Goal: Information Seeking & Learning: Learn about a topic

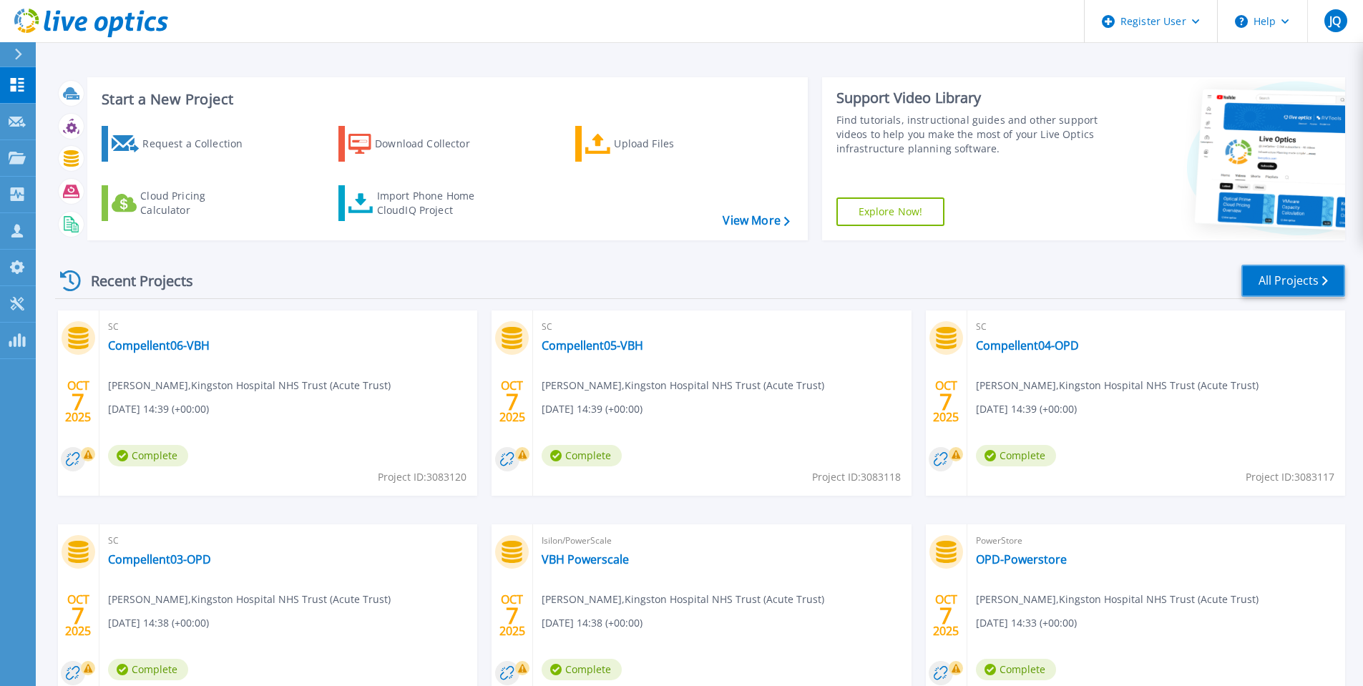
click at [1305, 283] on link "All Projects" at bounding box center [1294, 281] width 104 height 32
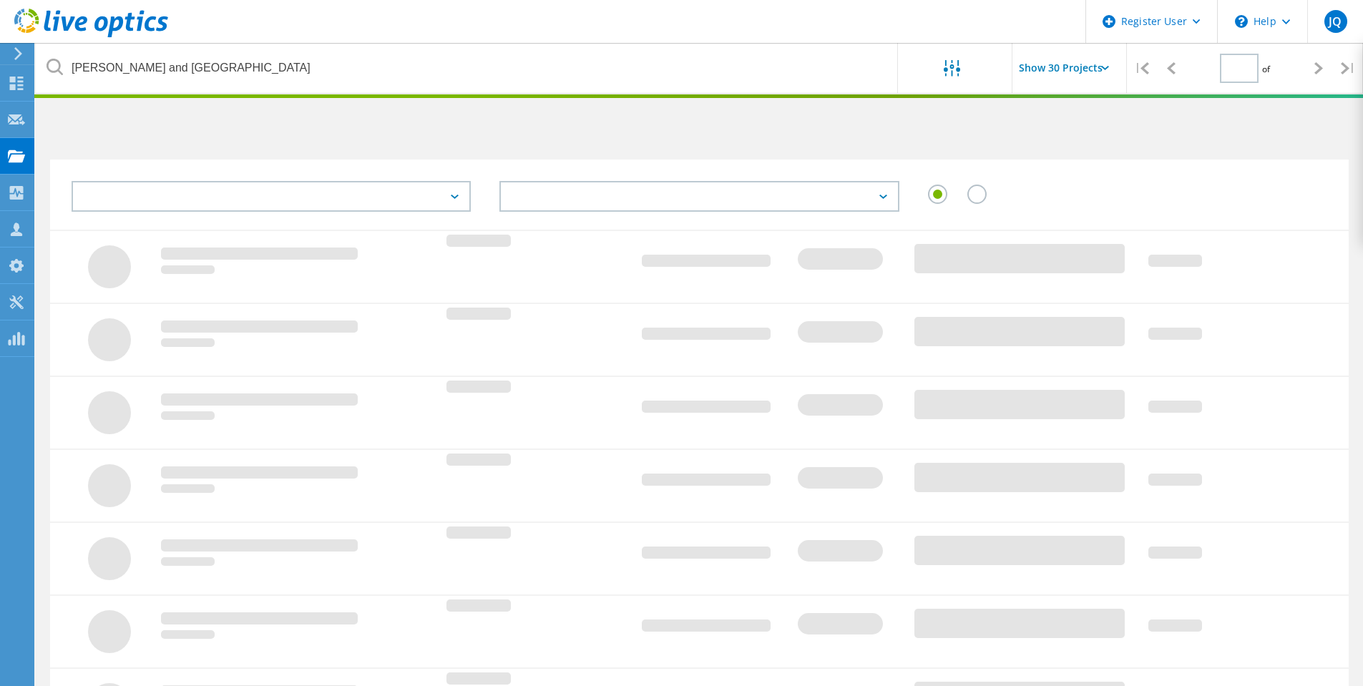
type input "1"
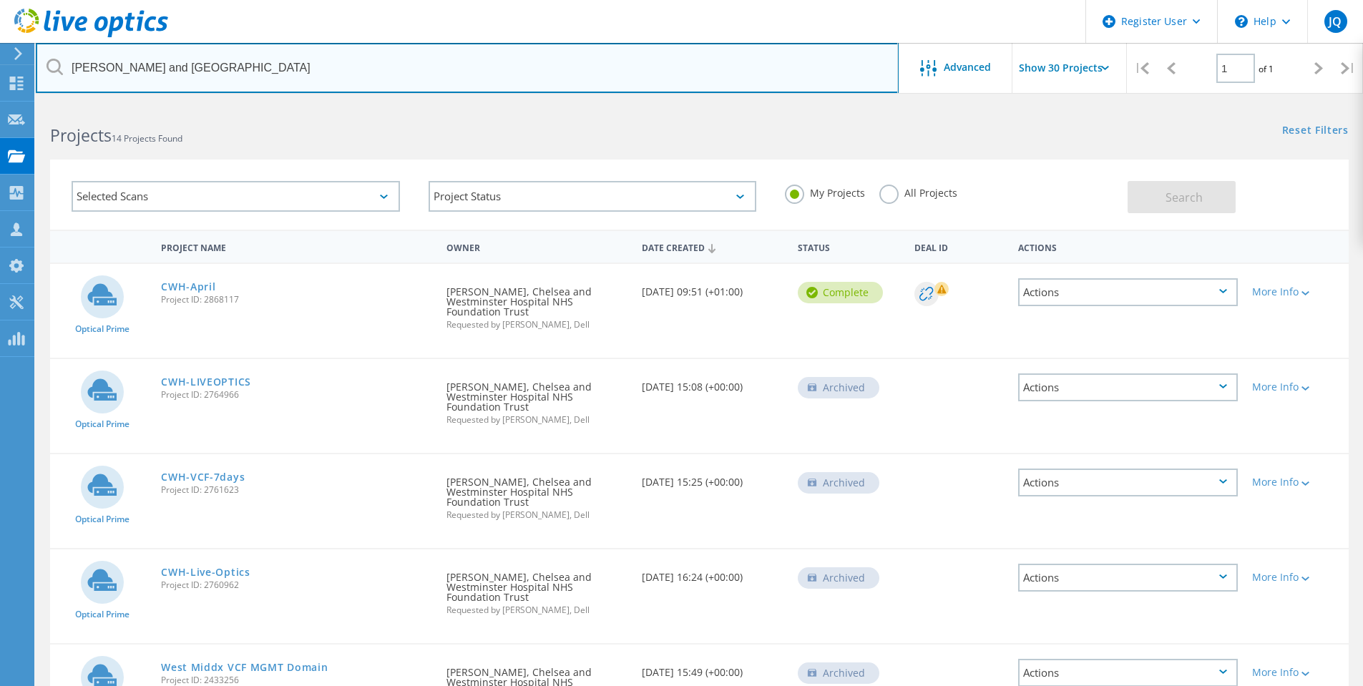
drag, startPoint x: 205, startPoint y: 61, endPoint x: 0, endPoint y: 45, distance: 206.0
type input "c"
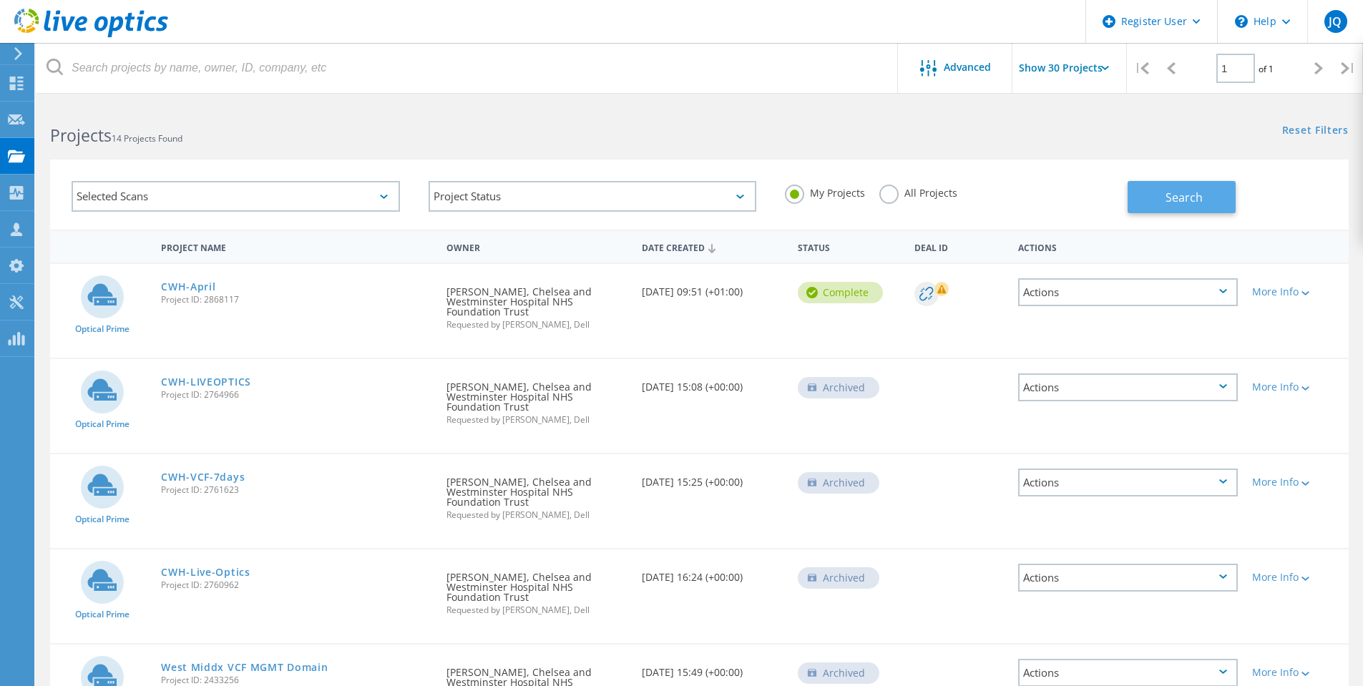
click at [1176, 199] on span "Search" at bounding box center [1184, 198] width 37 height 16
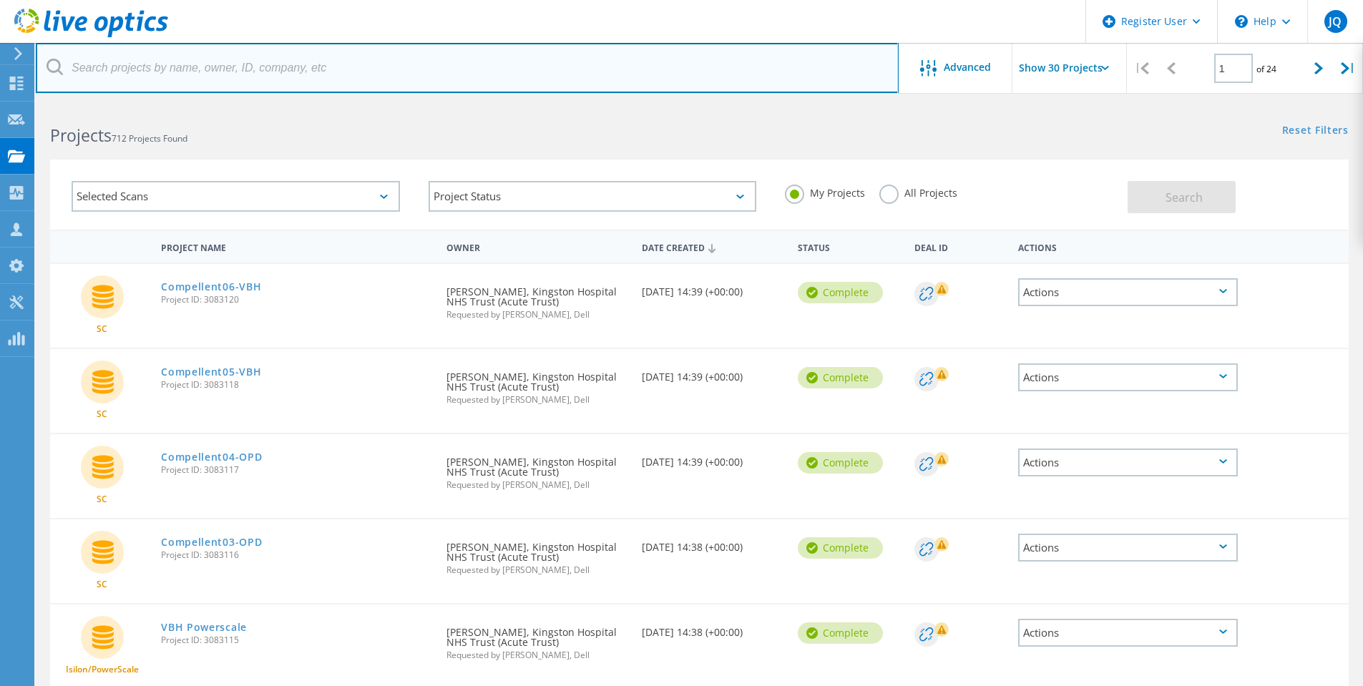
click at [131, 78] on input "text" at bounding box center [467, 68] width 863 height 50
type input "Royal free"
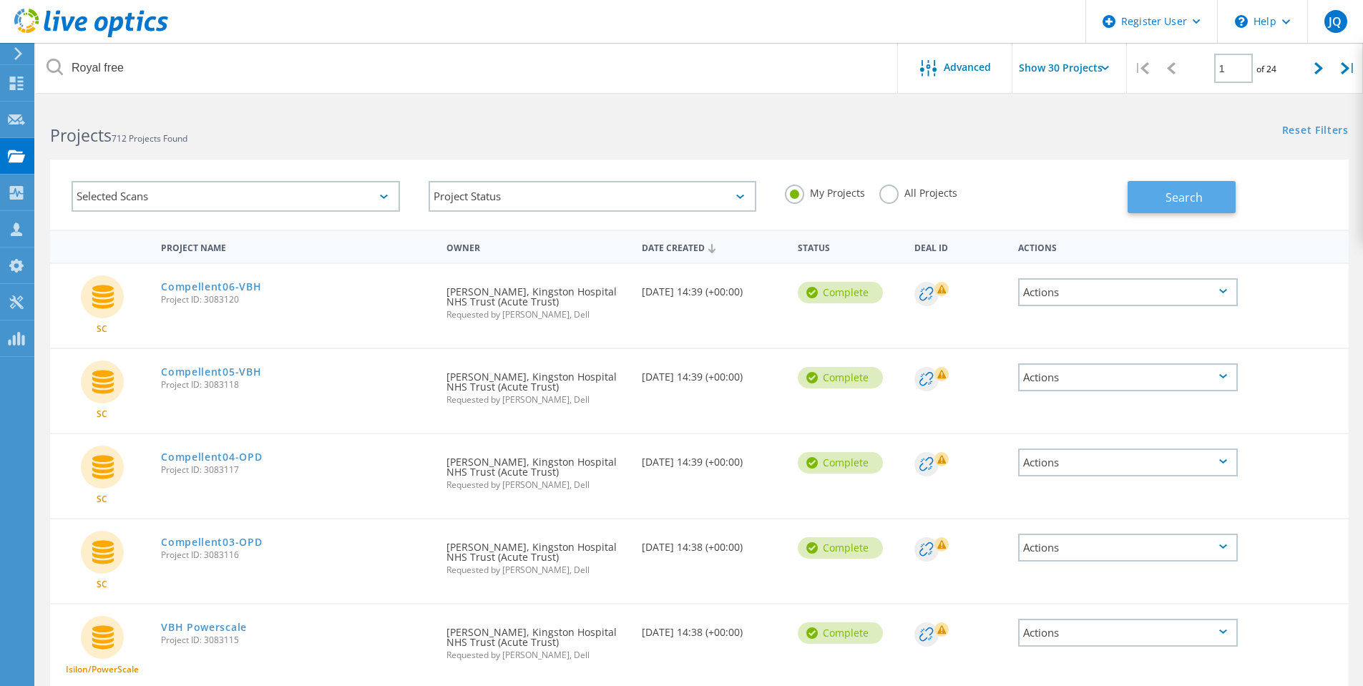
click at [1149, 198] on button "Search" at bounding box center [1182, 197] width 108 height 32
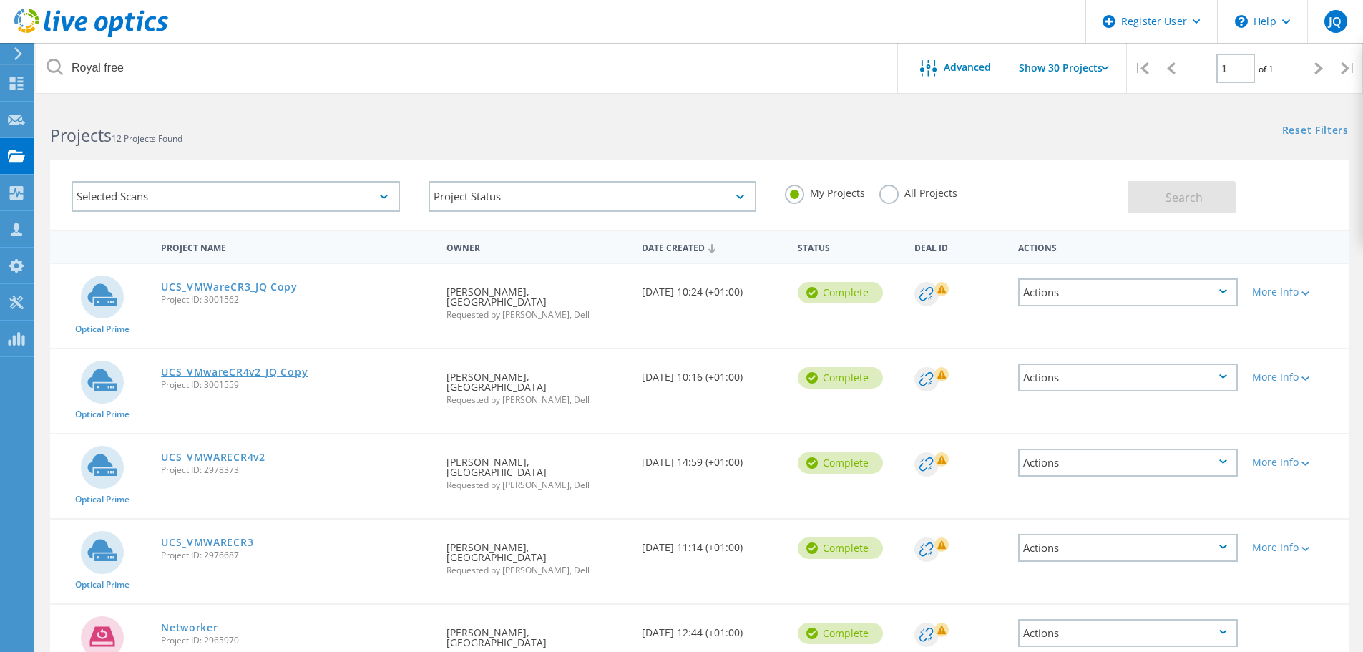
click at [231, 370] on link "UCS_VMwareCR4v2_JQ Copy" at bounding box center [234, 372] width 147 height 10
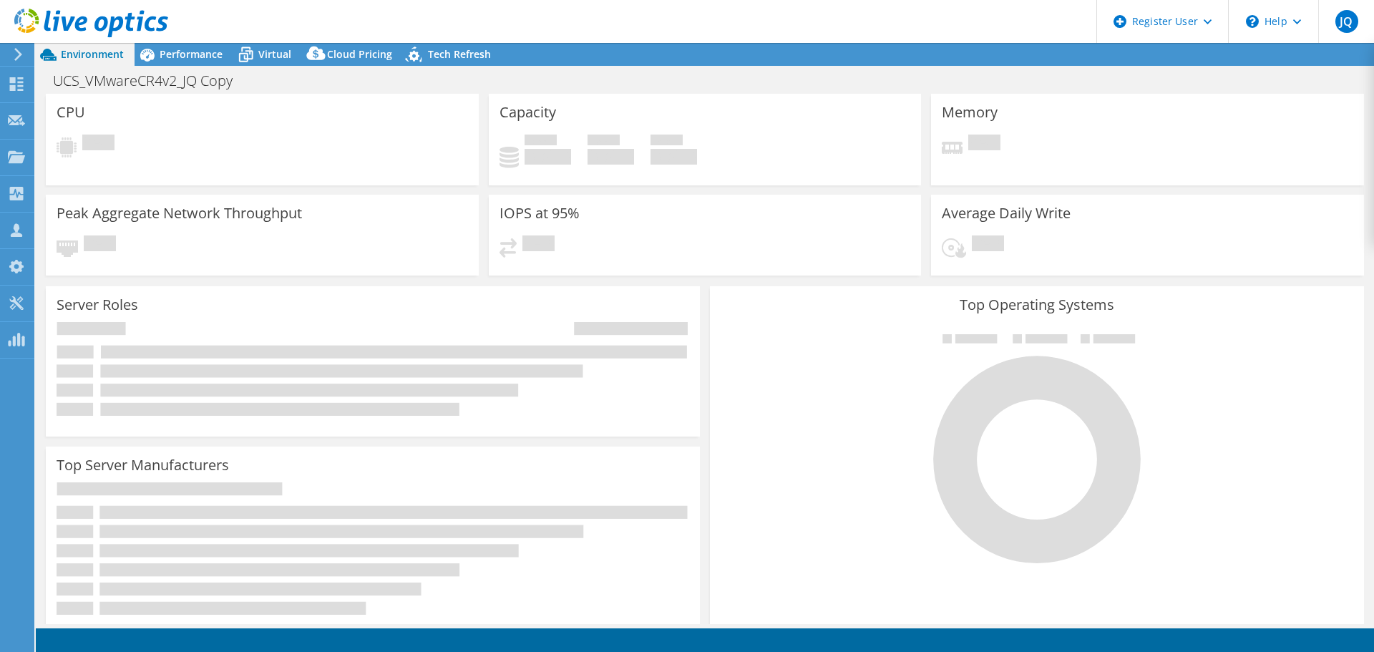
select select "USD"
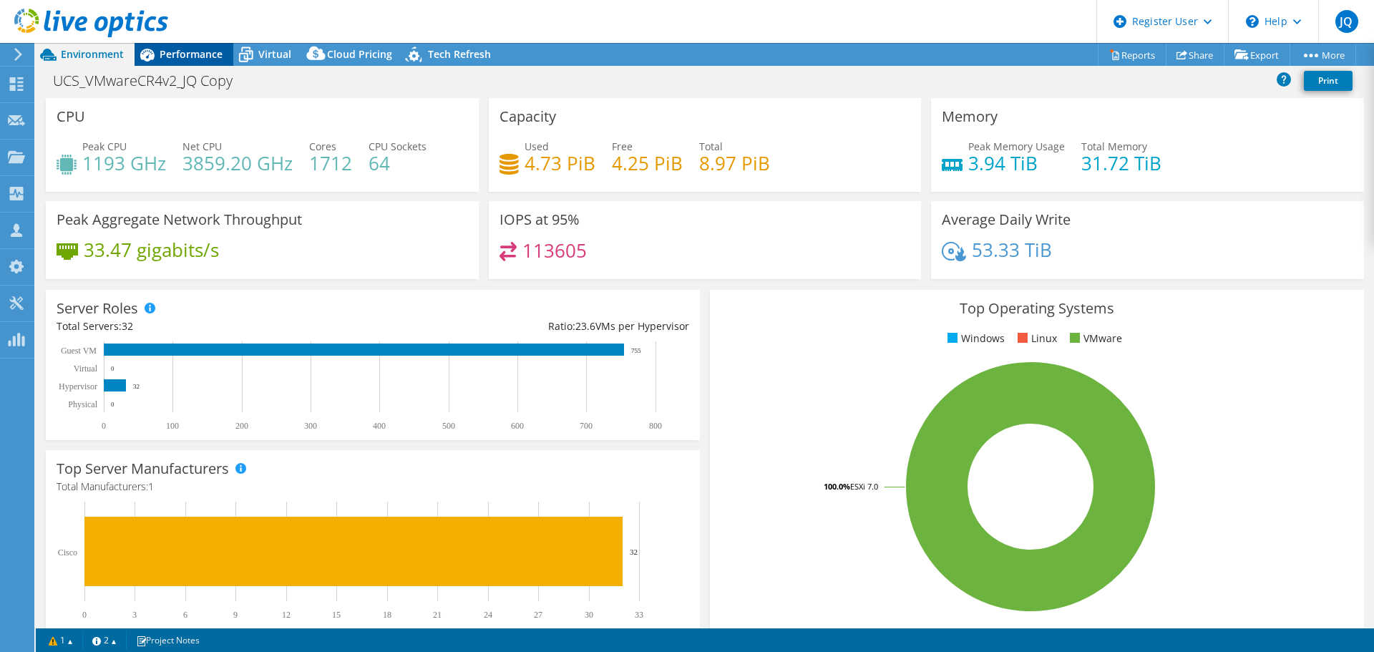
click at [169, 52] on span "Performance" at bounding box center [191, 54] width 63 height 14
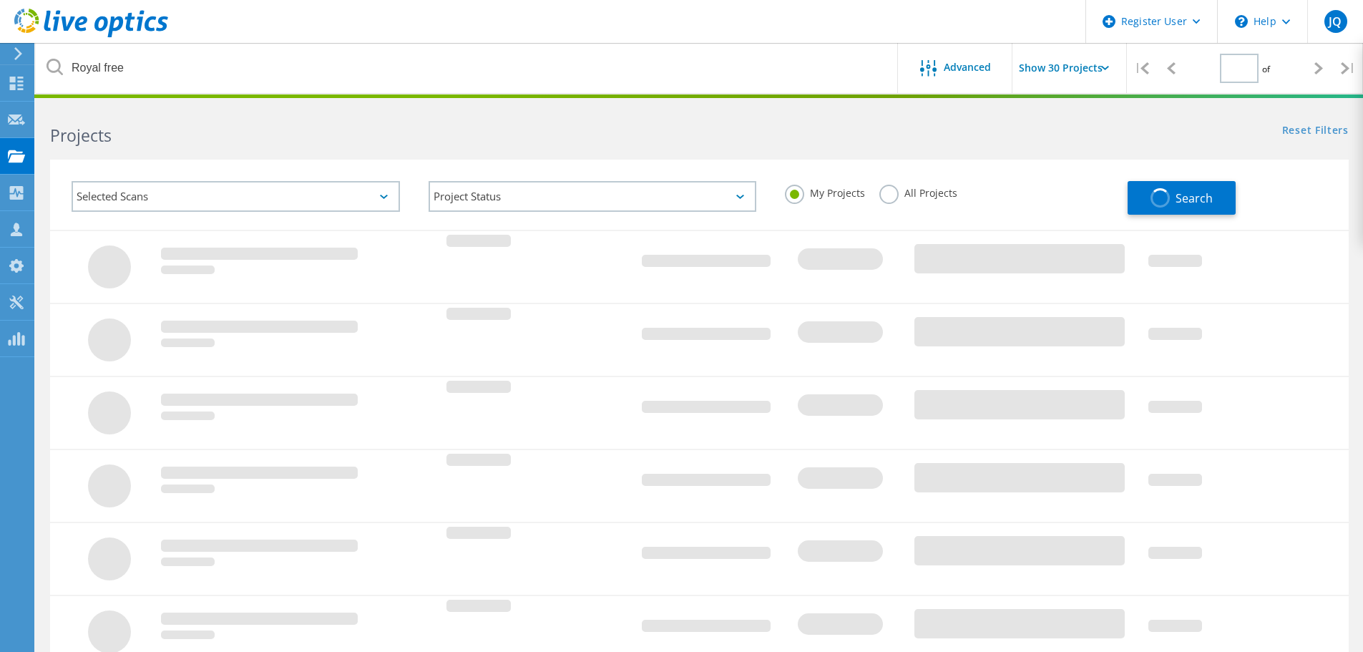
type input "1"
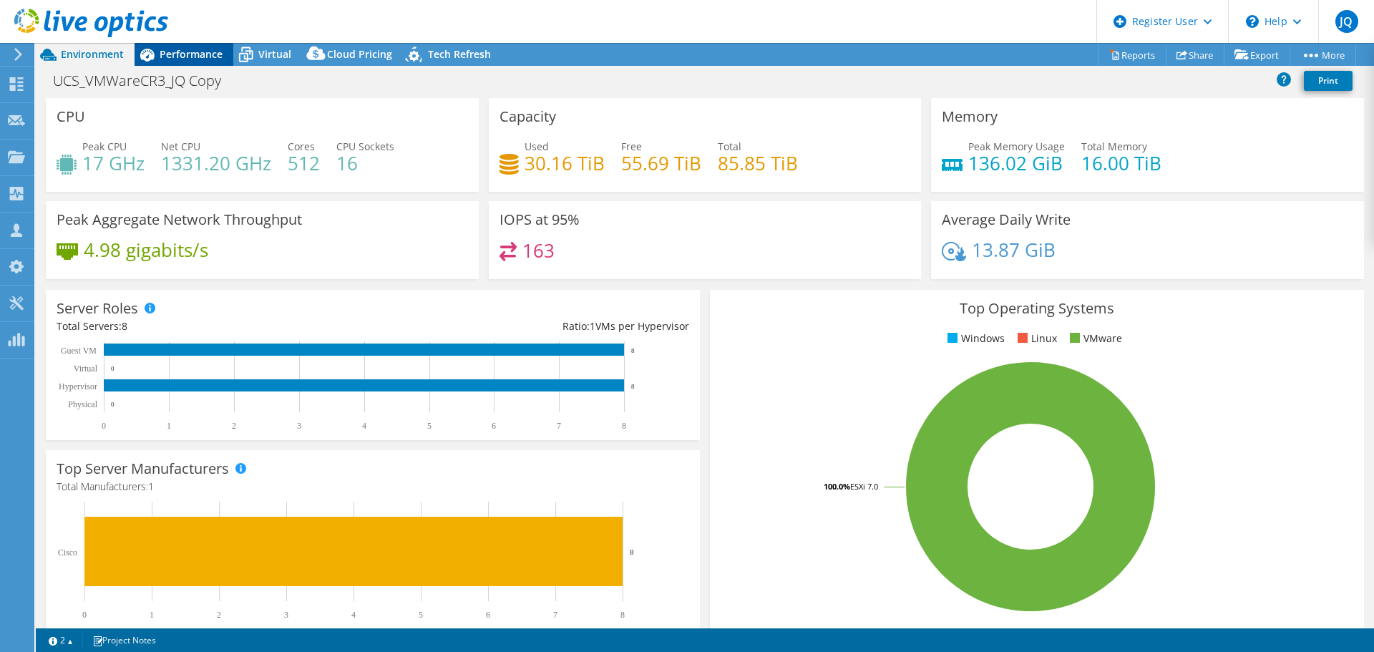
click at [176, 54] on span "Performance" at bounding box center [191, 54] width 63 height 14
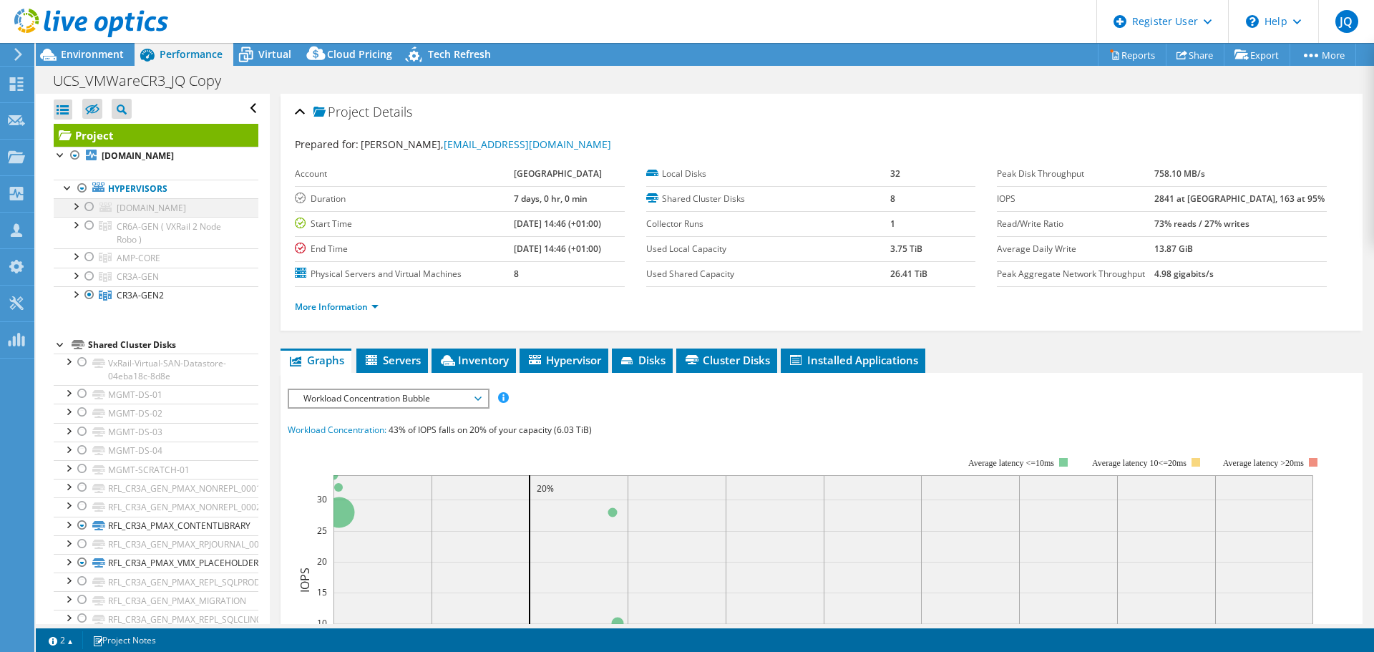
click at [87, 215] on div at bounding box center [89, 206] width 14 height 17
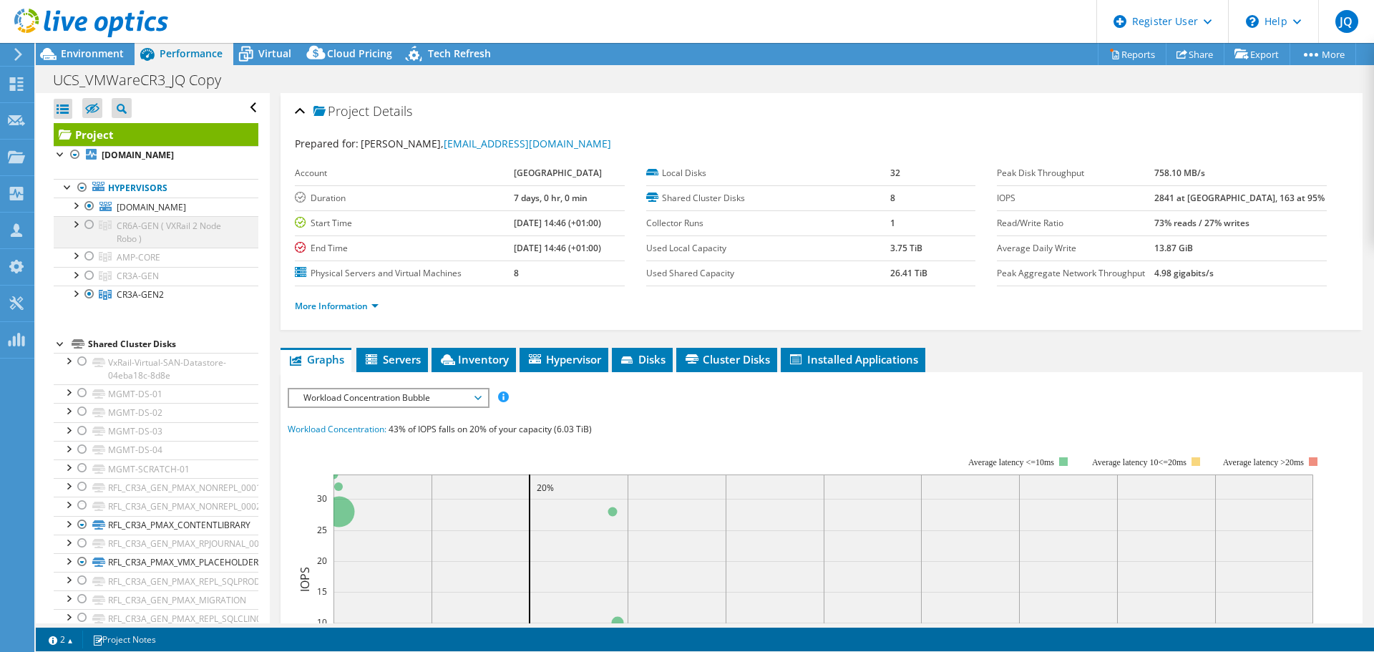
click at [89, 233] on div at bounding box center [89, 224] width 14 height 17
click at [82, 265] on div at bounding box center [89, 256] width 14 height 17
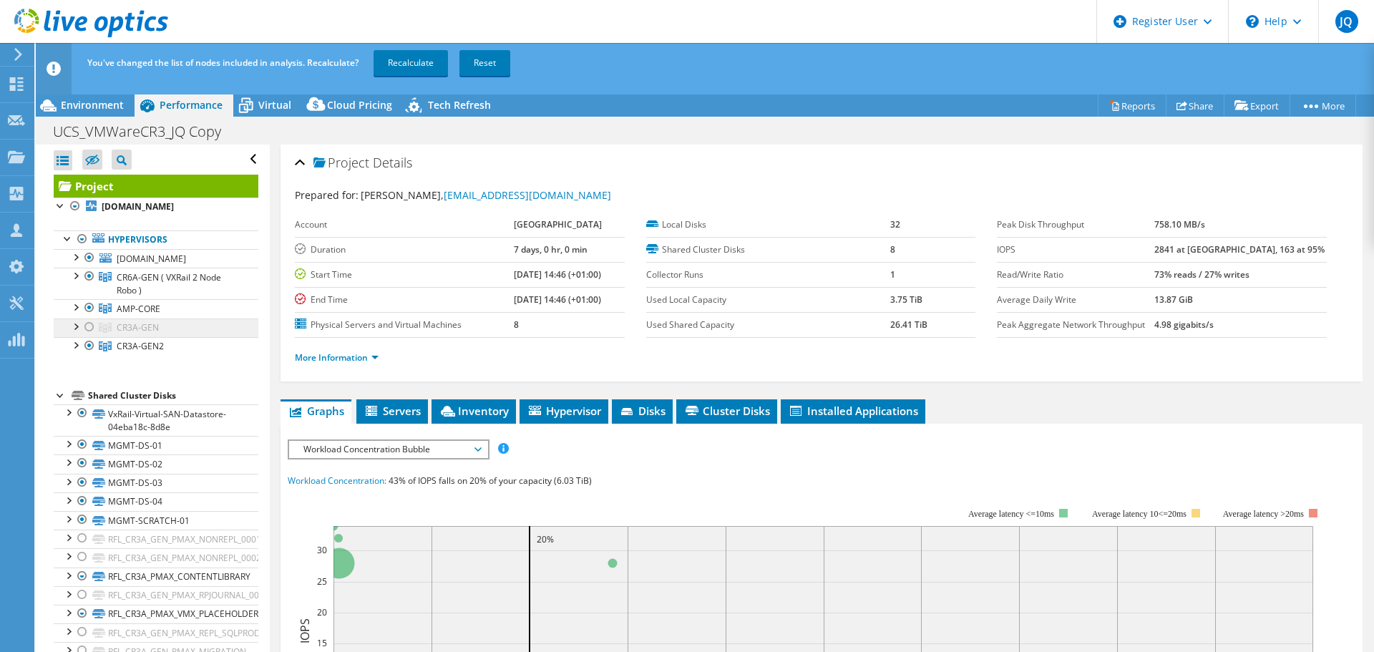
drag, startPoint x: 86, startPoint y: 295, endPoint x: 97, endPoint y: 349, distance: 55.6
click at [87, 285] on div at bounding box center [89, 276] width 14 height 17
click at [79, 248] on div at bounding box center [82, 238] width 14 height 17
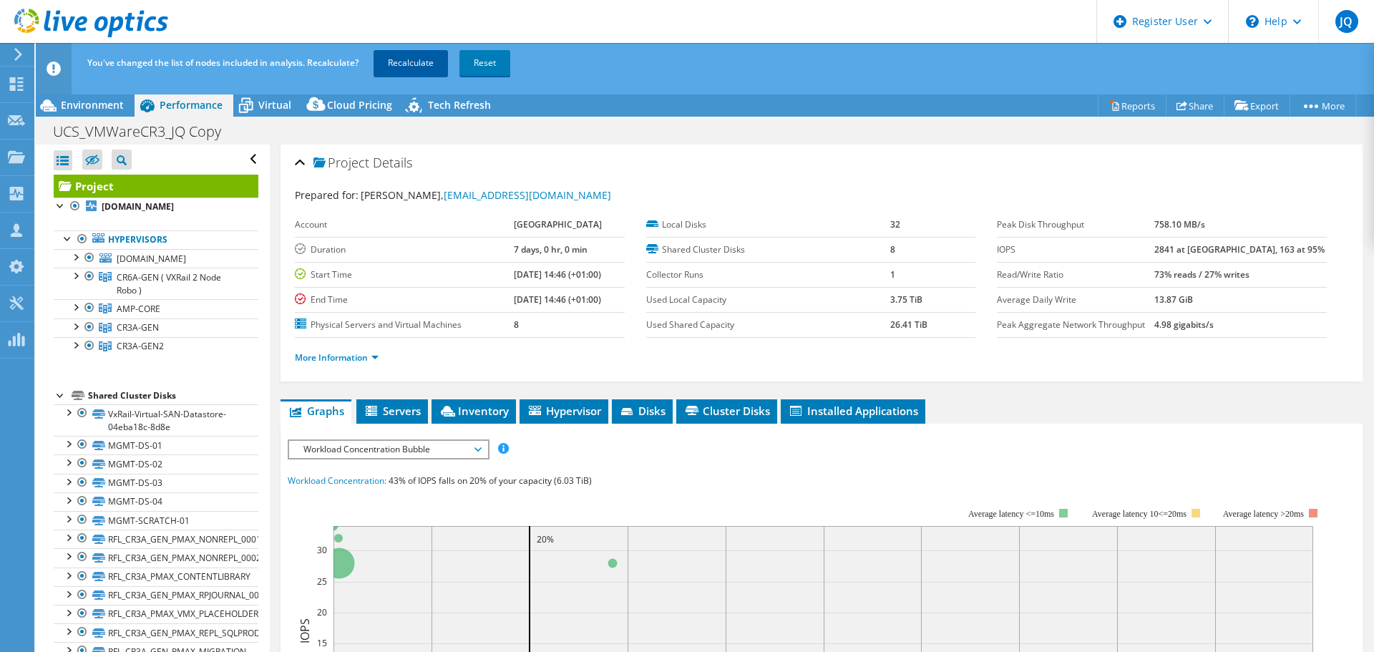
click at [416, 62] on link "Recalculate" at bounding box center [411, 63] width 74 height 26
click at [77, 351] on div at bounding box center [75, 344] width 14 height 14
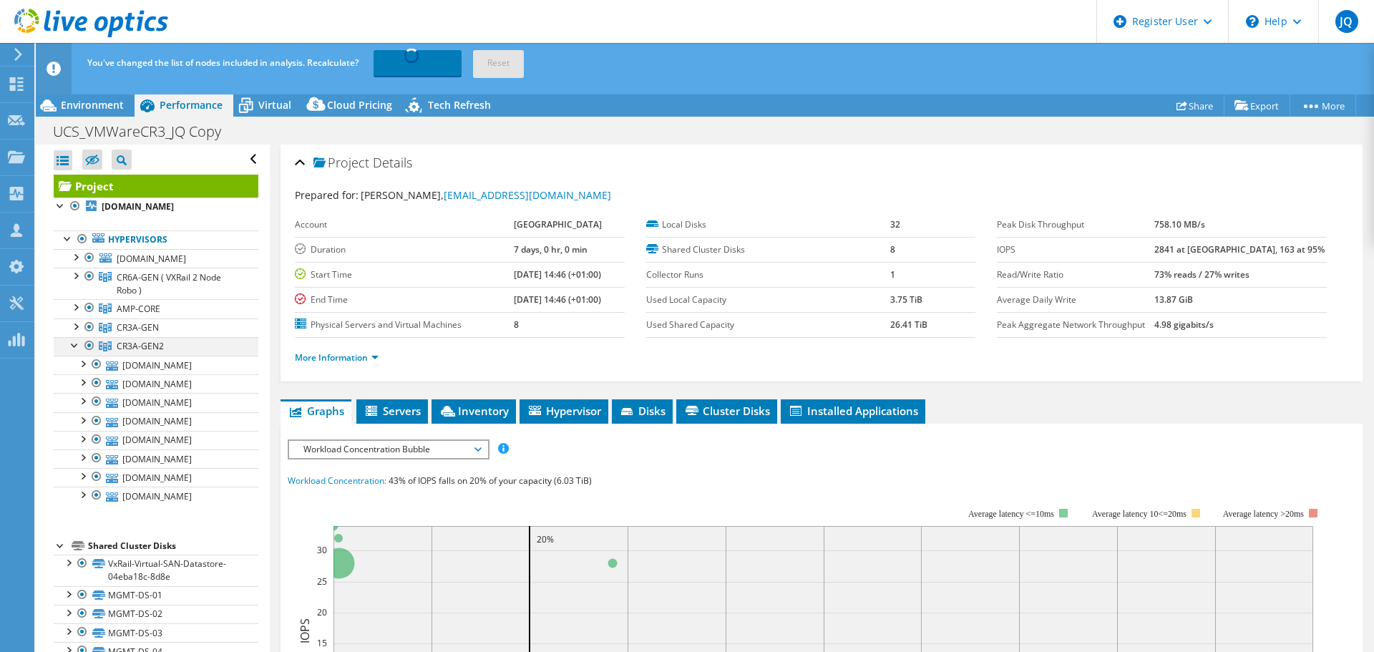
click at [76, 351] on div at bounding box center [75, 344] width 14 height 14
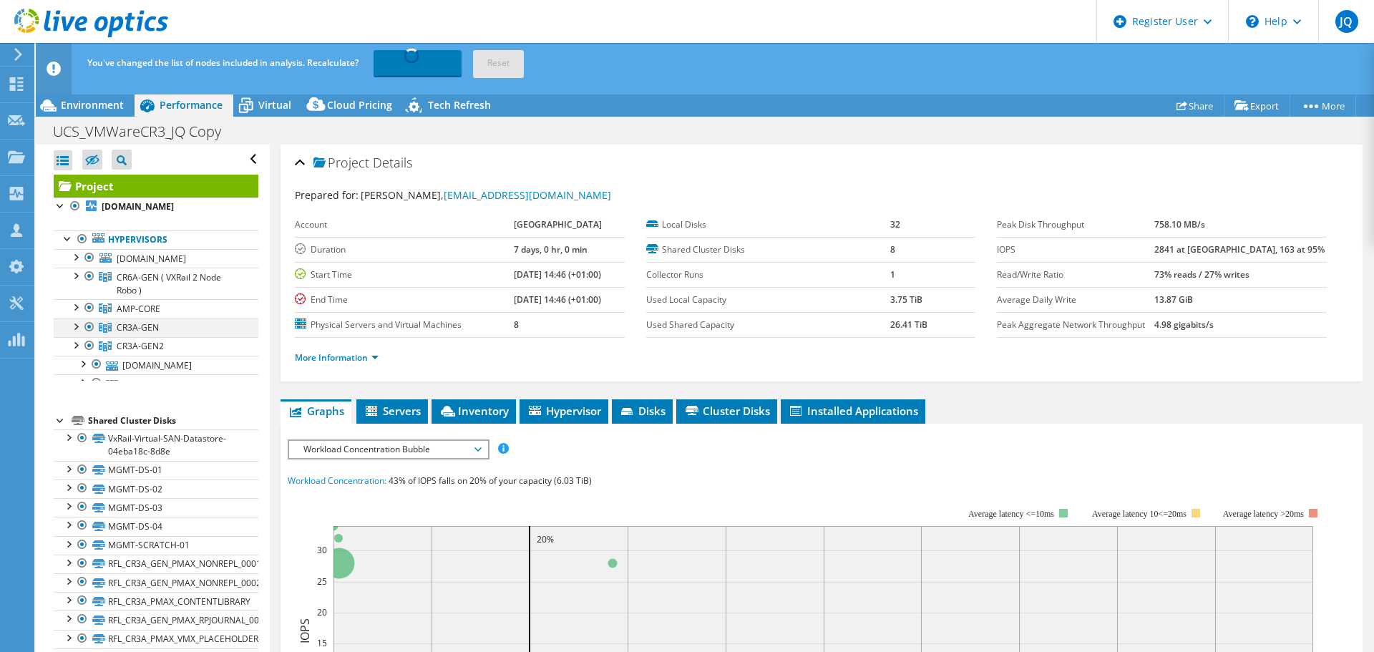
click at [73, 333] on div at bounding box center [75, 325] width 14 height 14
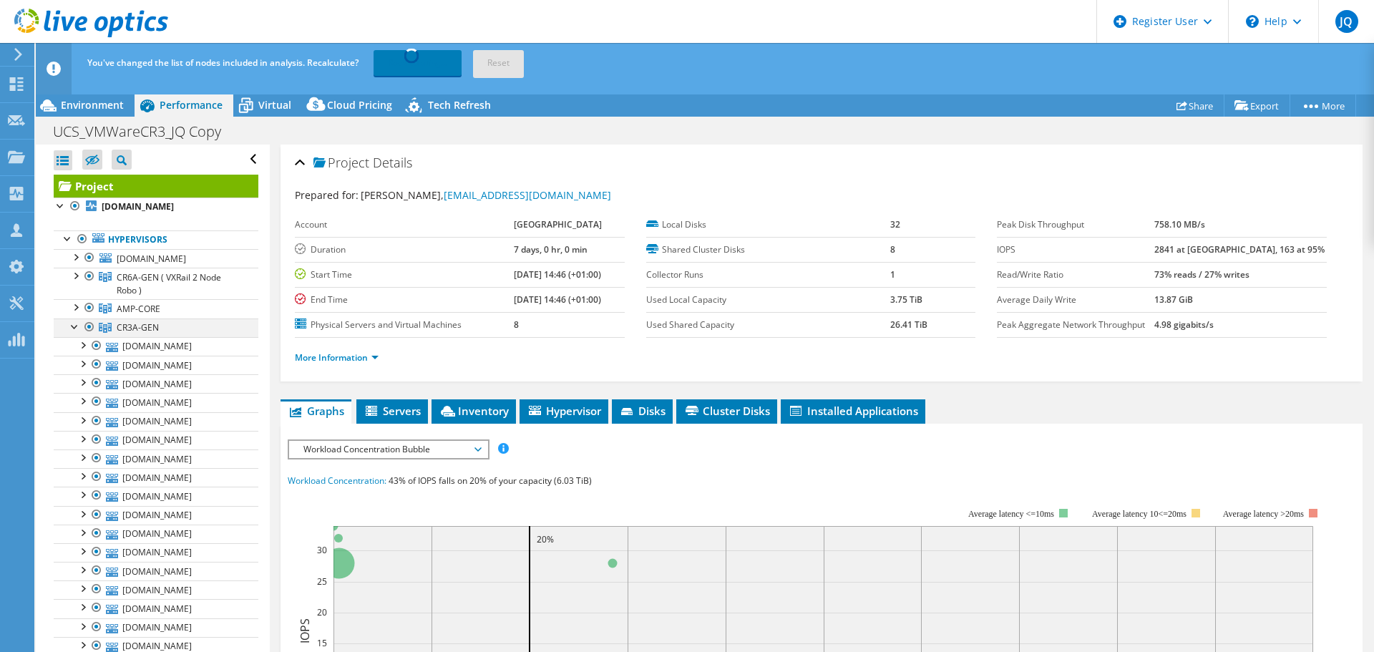
click at [73, 333] on div at bounding box center [75, 325] width 14 height 14
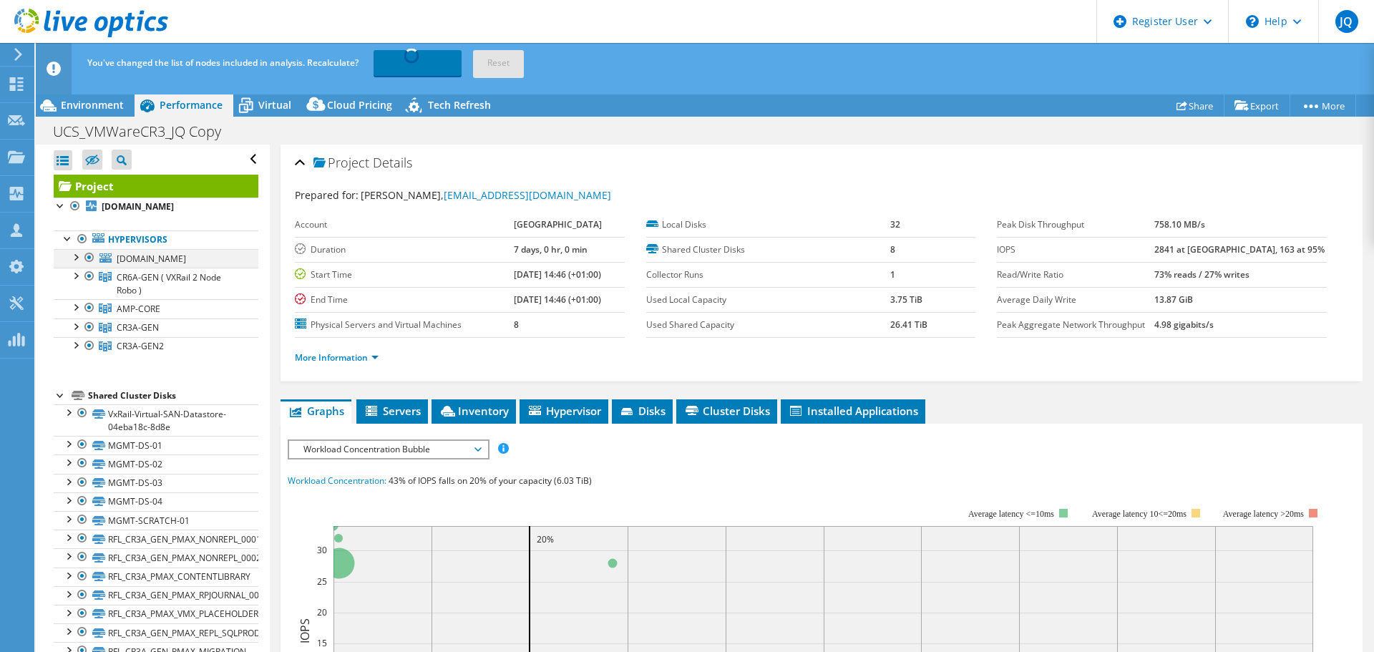
click at [75, 263] on div at bounding box center [75, 256] width 14 height 14
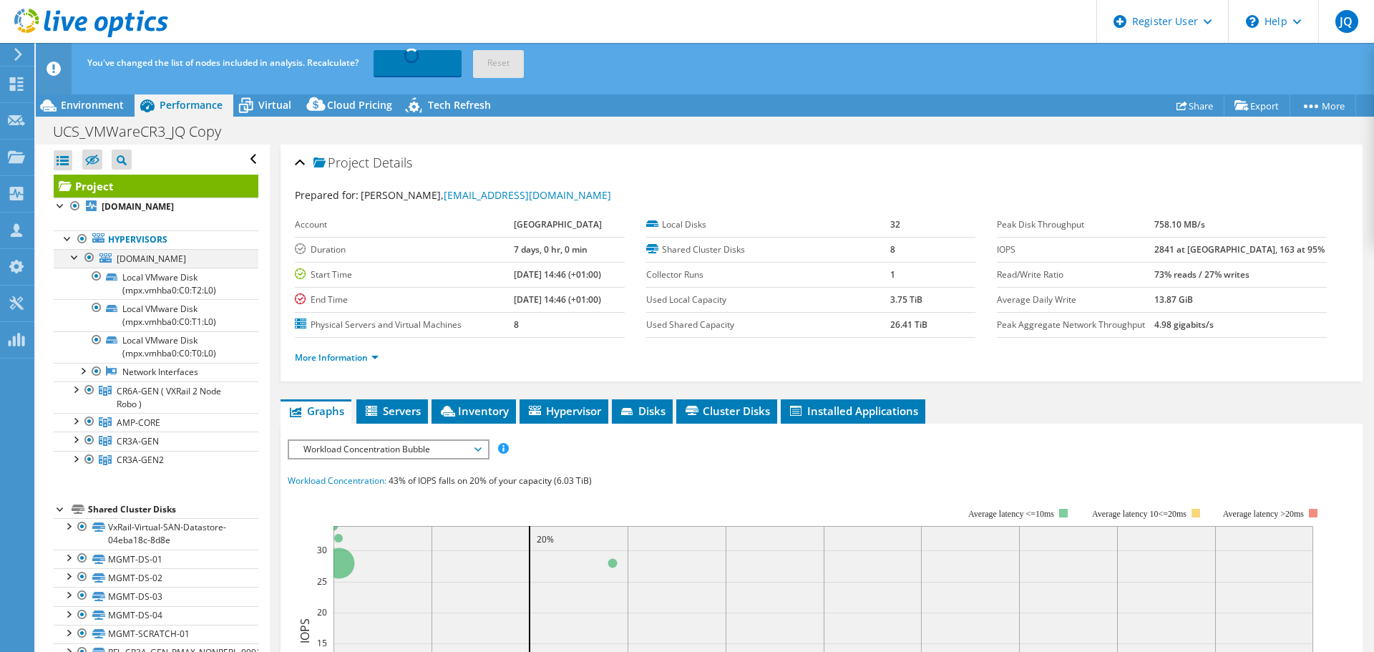
click at [75, 263] on div at bounding box center [75, 256] width 14 height 14
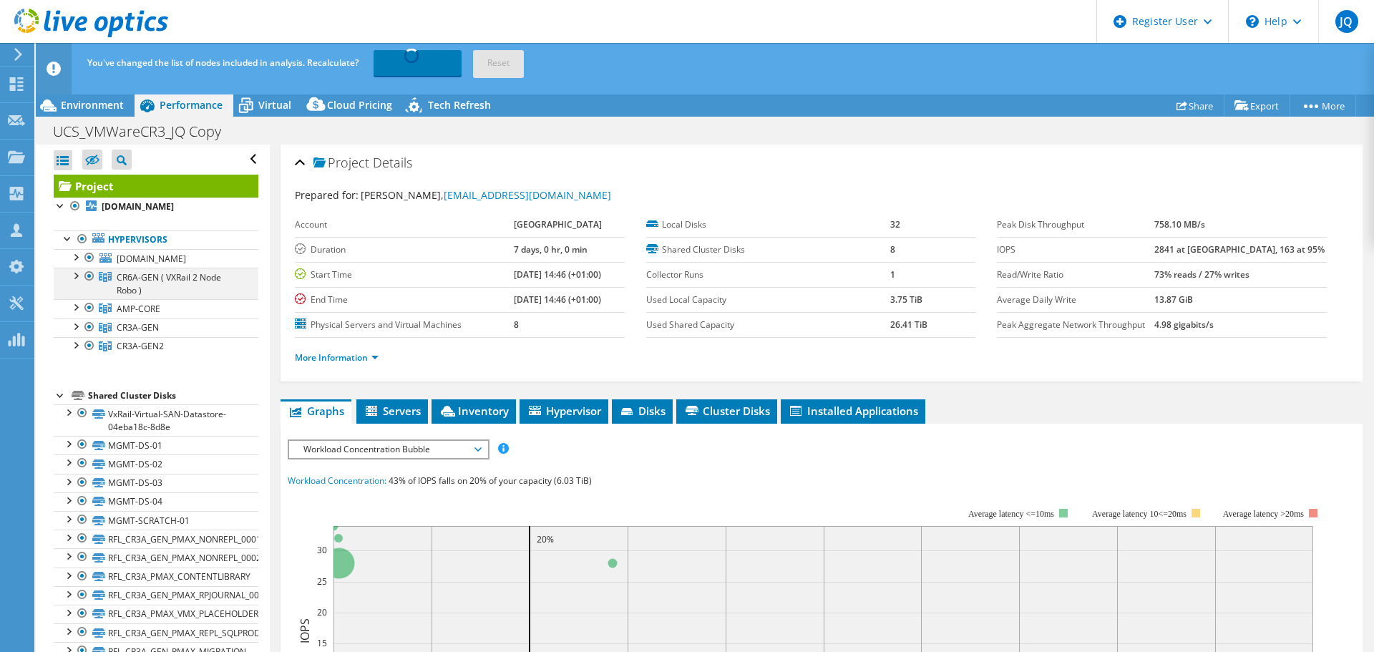
click at [79, 282] on div at bounding box center [75, 275] width 14 height 14
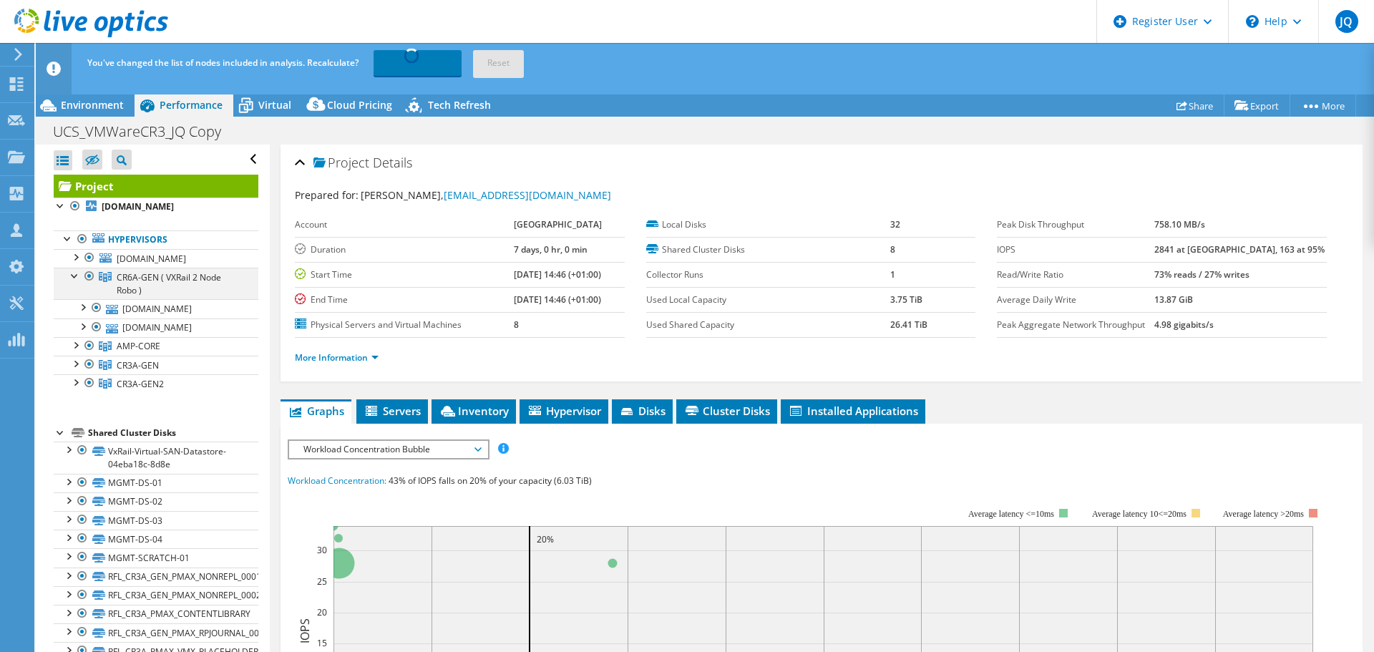
click at [79, 282] on div at bounding box center [75, 275] width 14 height 14
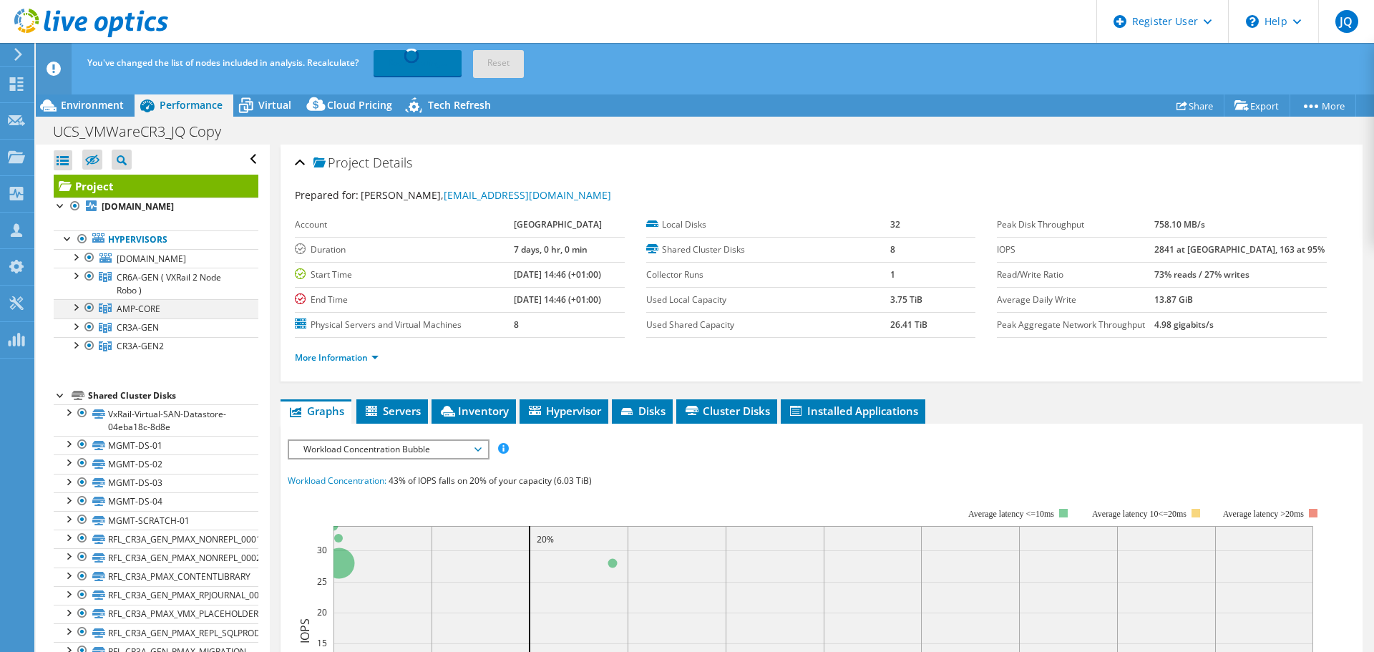
click at [72, 313] on div at bounding box center [75, 306] width 14 height 14
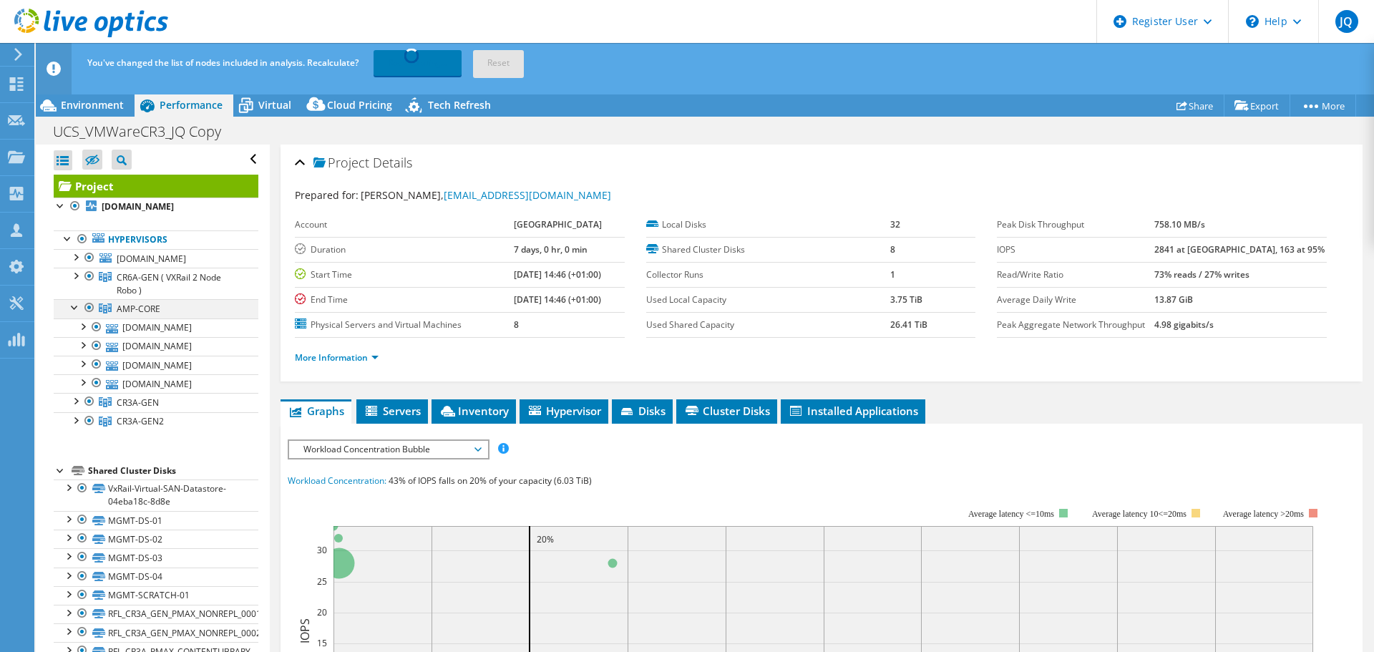
click at [72, 313] on div at bounding box center [75, 306] width 14 height 14
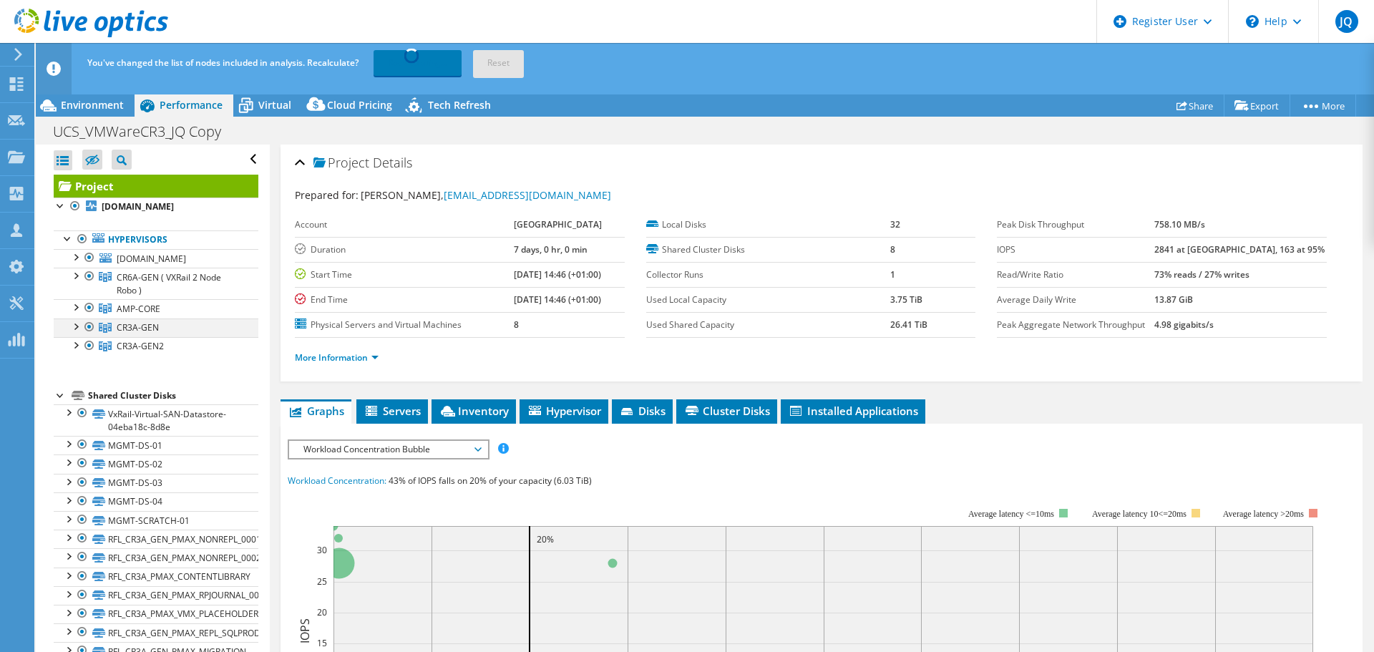
click at [74, 333] on div at bounding box center [75, 325] width 14 height 14
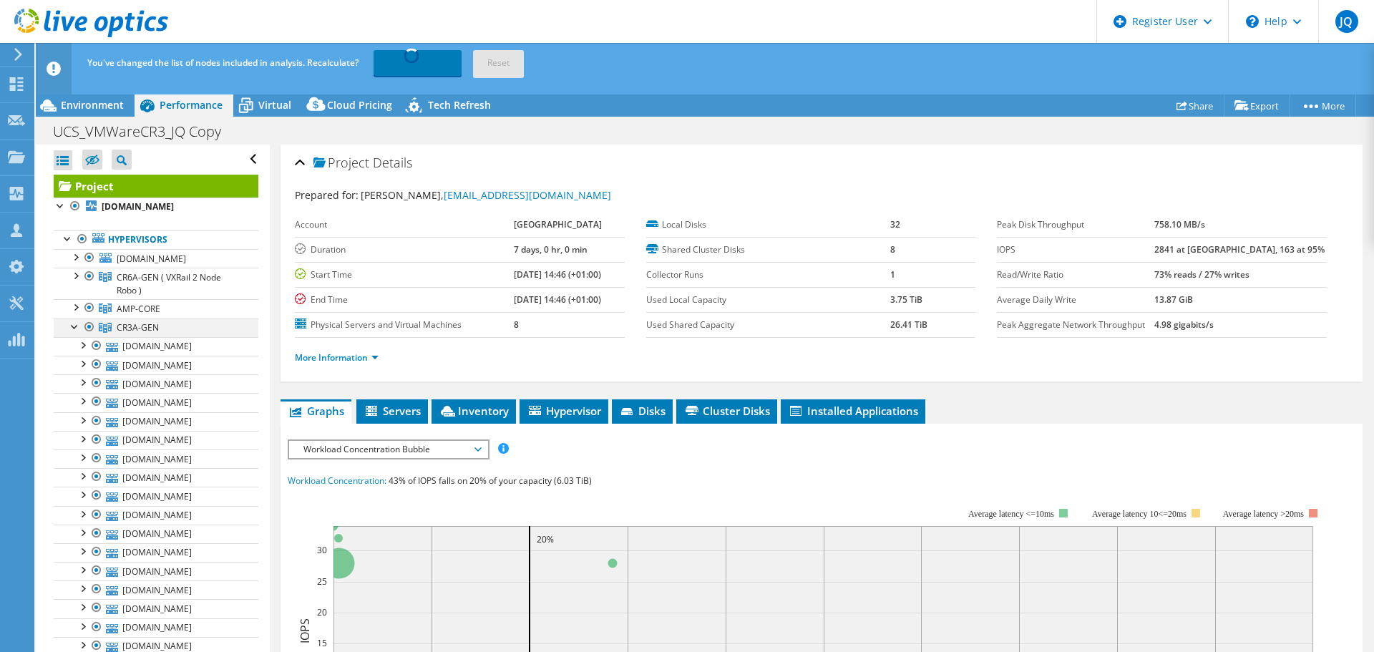
click at [75, 333] on div at bounding box center [75, 325] width 14 height 14
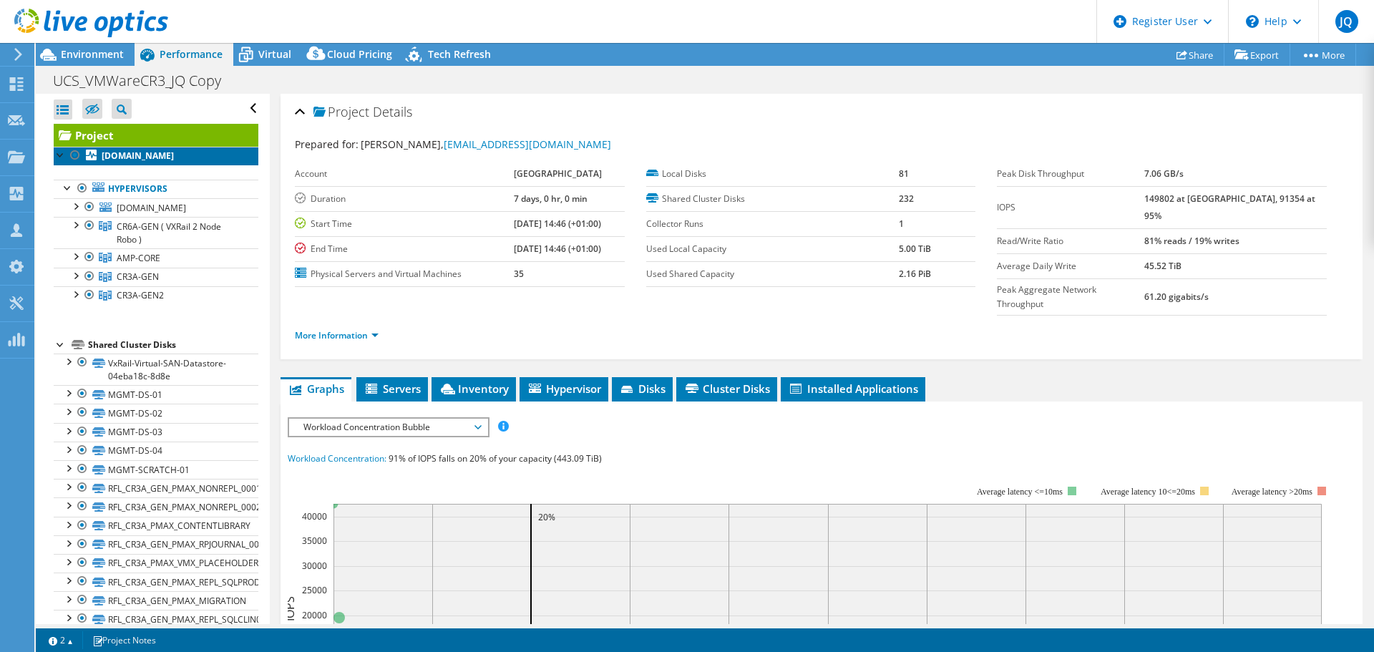
click at [148, 162] on b "[DOMAIN_NAME]" at bounding box center [138, 156] width 72 height 12
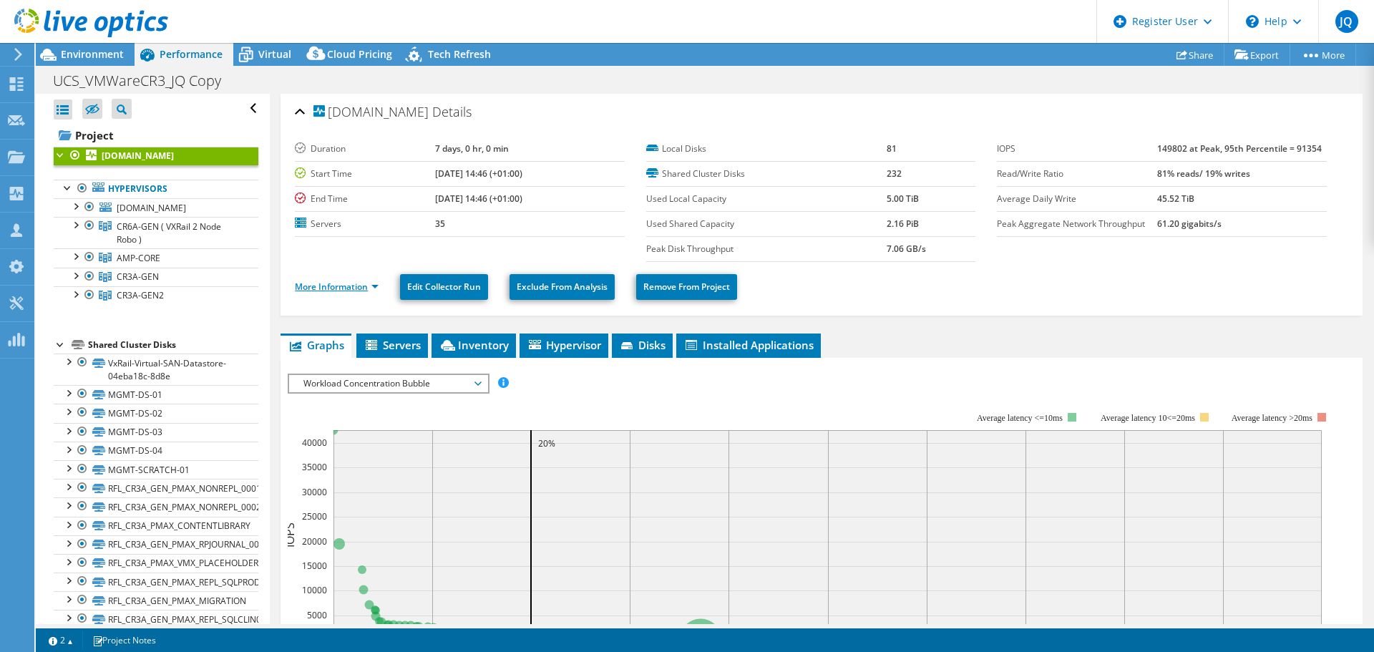
click at [372, 283] on link "More Information" at bounding box center [337, 287] width 84 height 12
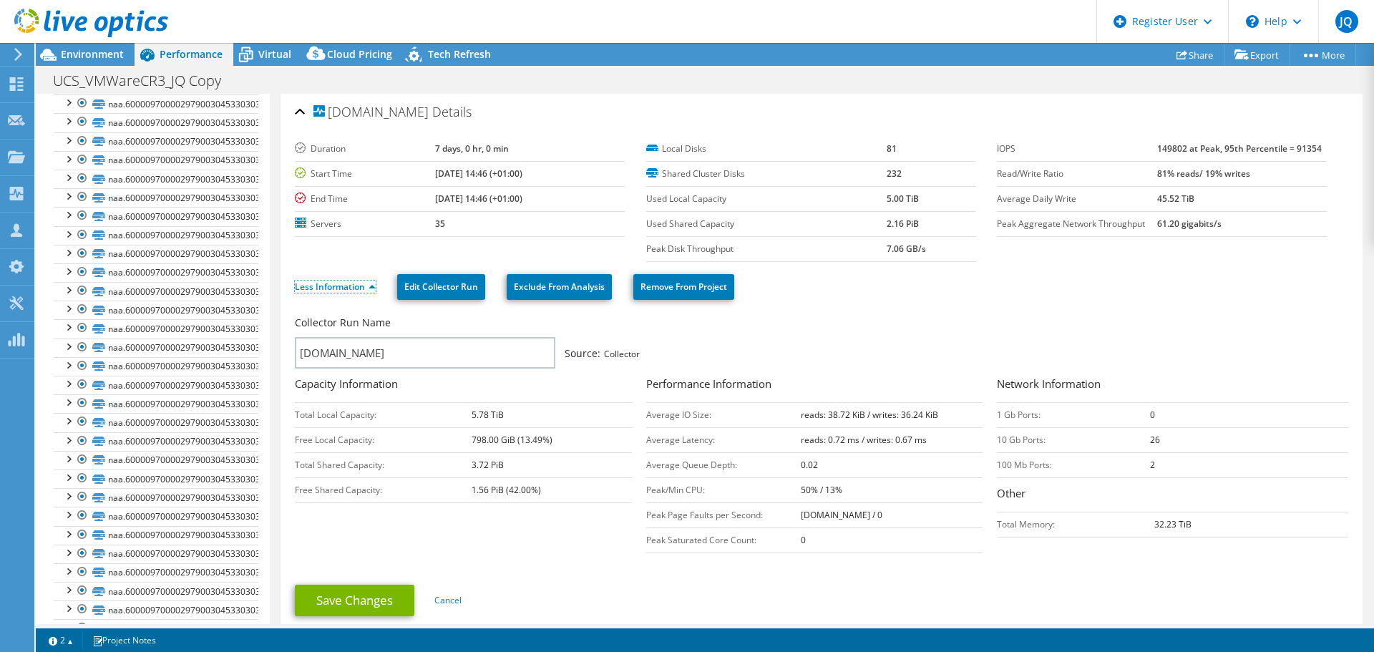
scroll to position [4185, 0]
click at [83, 503] on div at bounding box center [82, 502] width 14 height 17
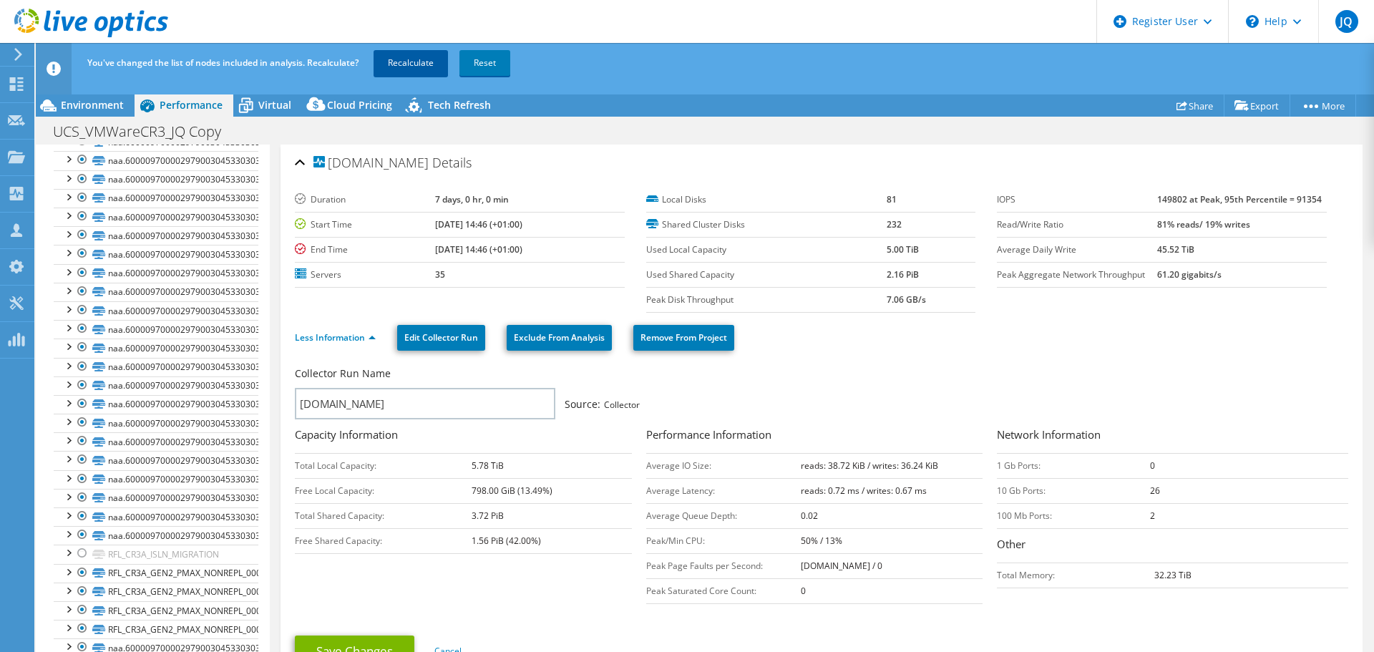
click at [416, 63] on link "Recalculate" at bounding box center [411, 63] width 74 height 26
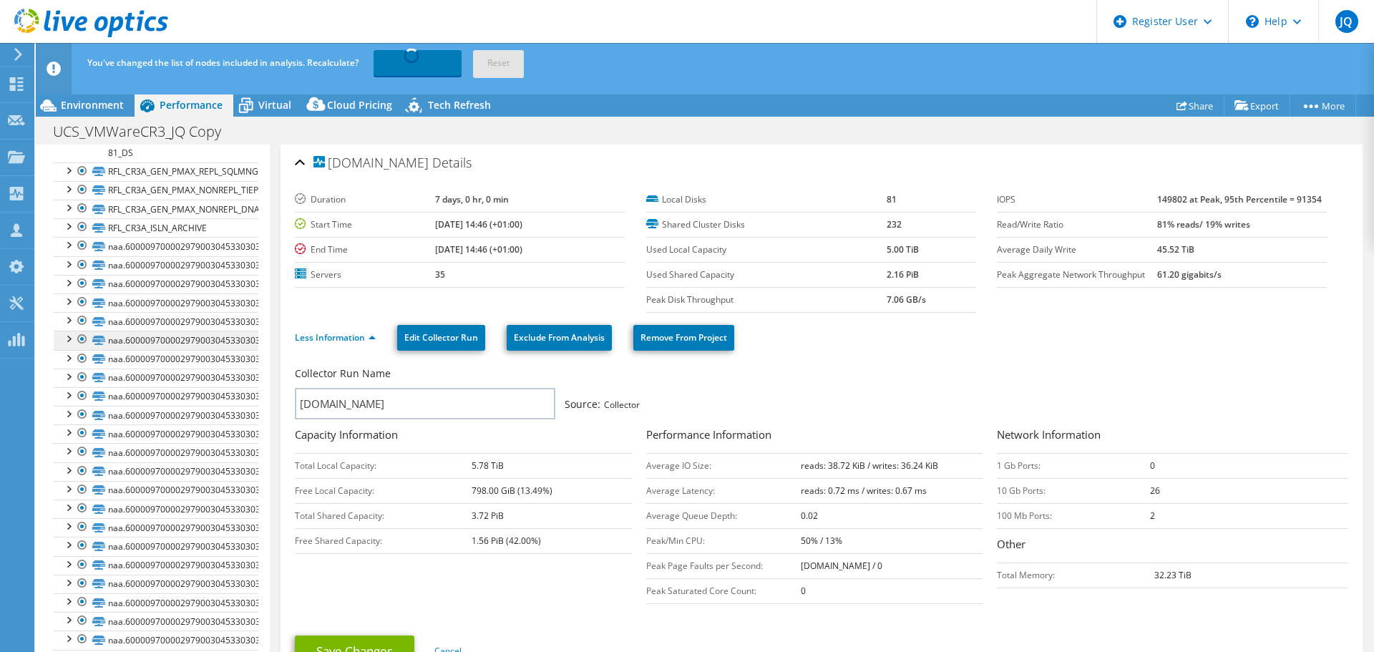
scroll to position [1394, 0]
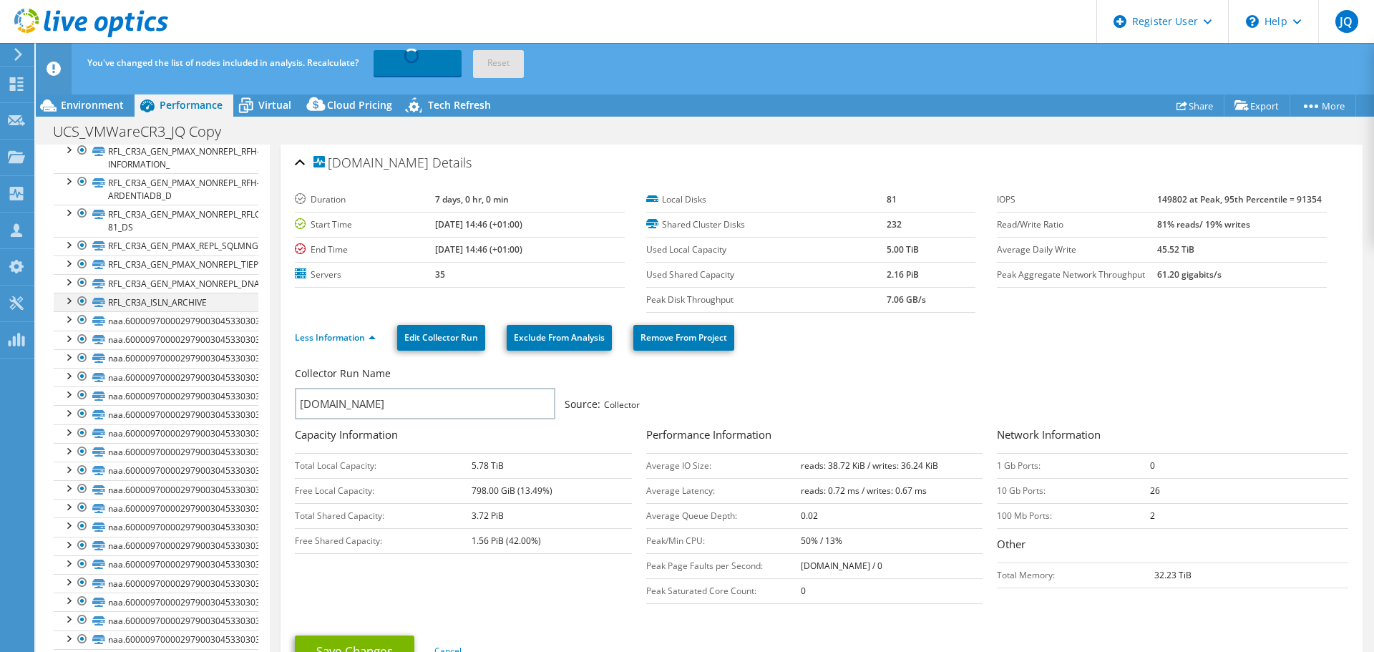
click at [81, 310] on div at bounding box center [82, 301] width 14 height 17
click at [83, 310] on div at bounding box center [82, 301] width 14 height 17
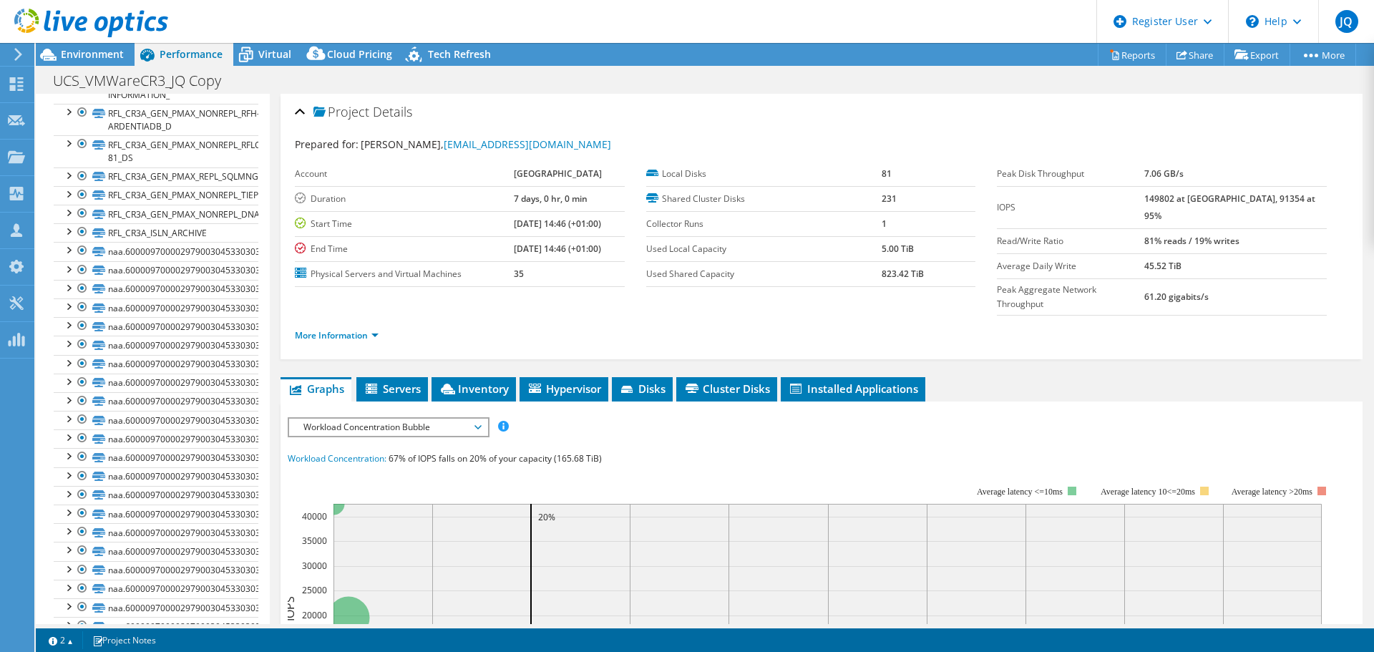
scroll to position [1503, 0]
drag, startPoint x: 81, startPoint y: 169, endPoint x: 296, endPoint y: 150, distance: 216.3
click at [81, 150] on div at bounding box center [82, 141] width 14 height 17
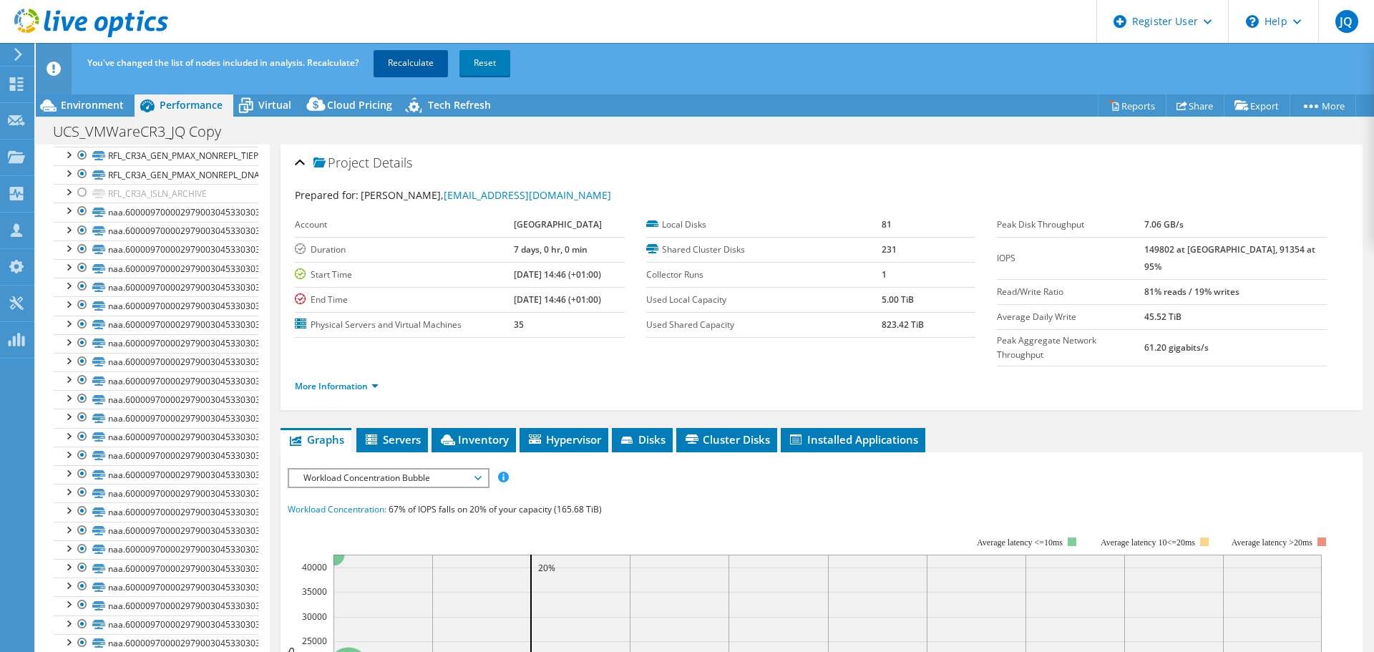
click at [417, 67] on link "Recalculate" at bounding box center [411, 63] width 74 height 26
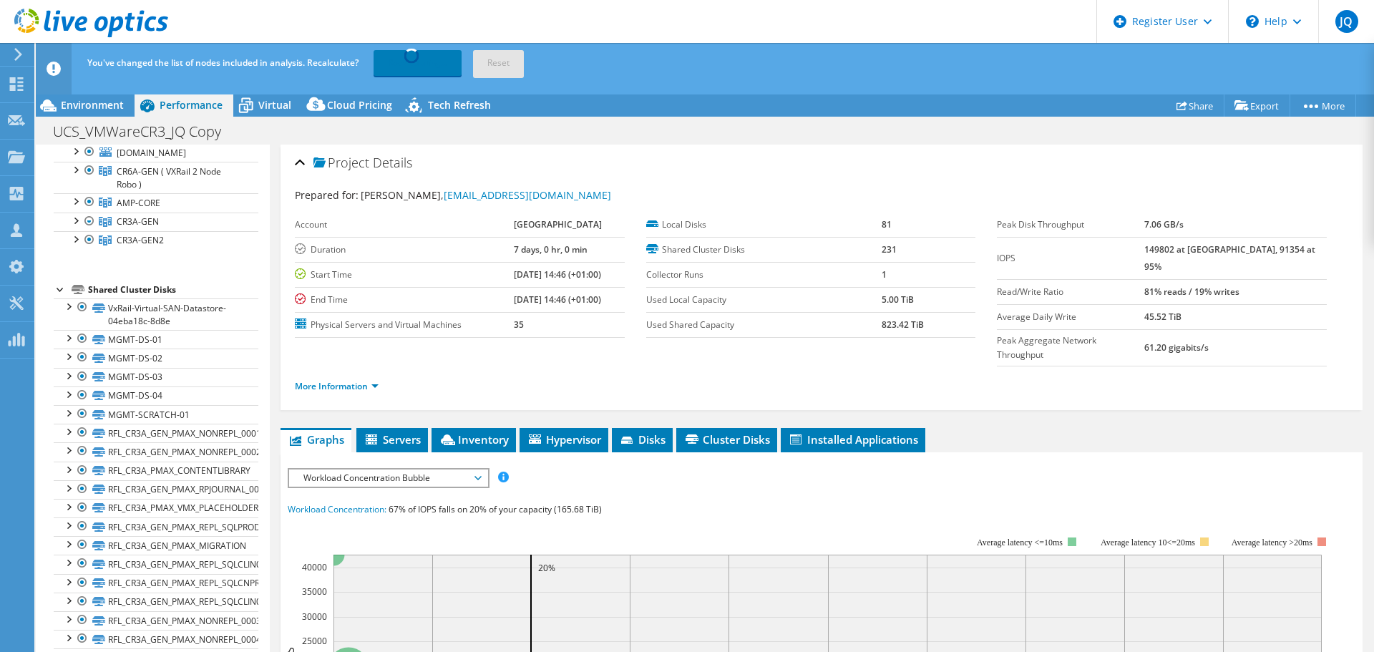
scroll to position [0, 0]
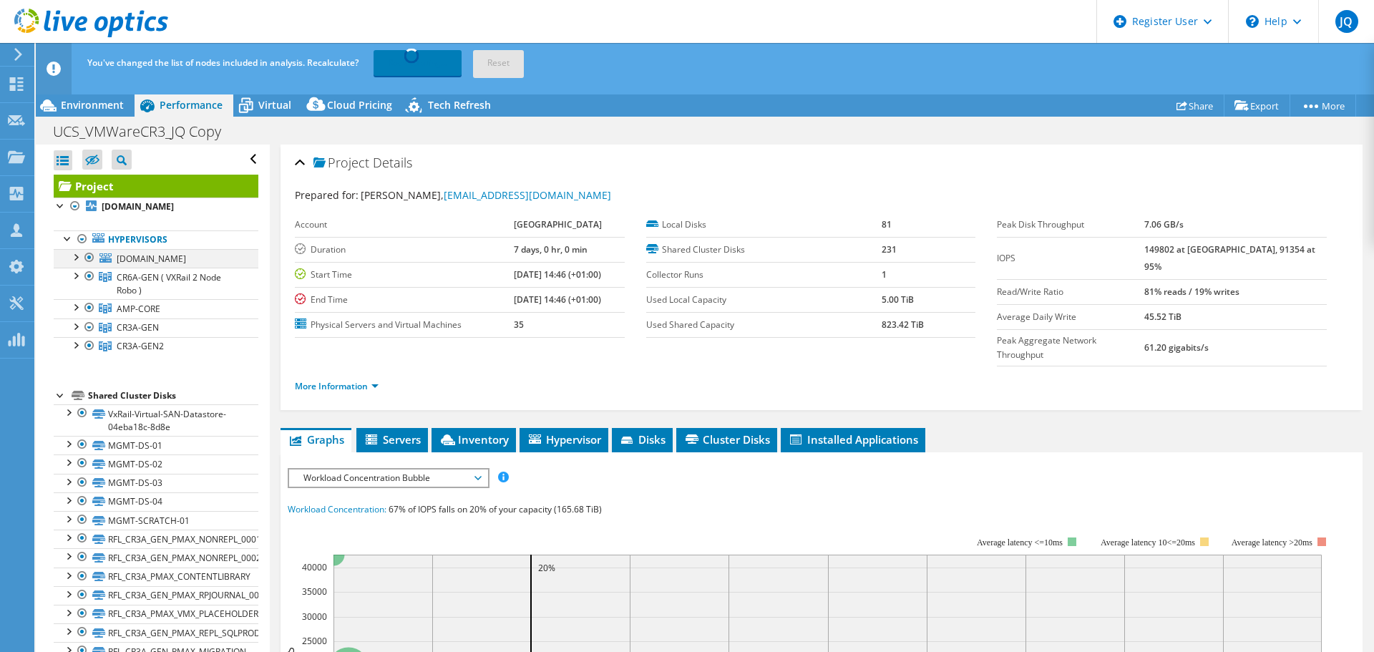
click at [92, 266] on div at bounding box center [89, 257] width 14 height 17
click at [89, 285] on div at bounding box center [89, 276] width 14 height 17
click at [75, 263] on div at bounding box center [75, 256] width 14 height 14
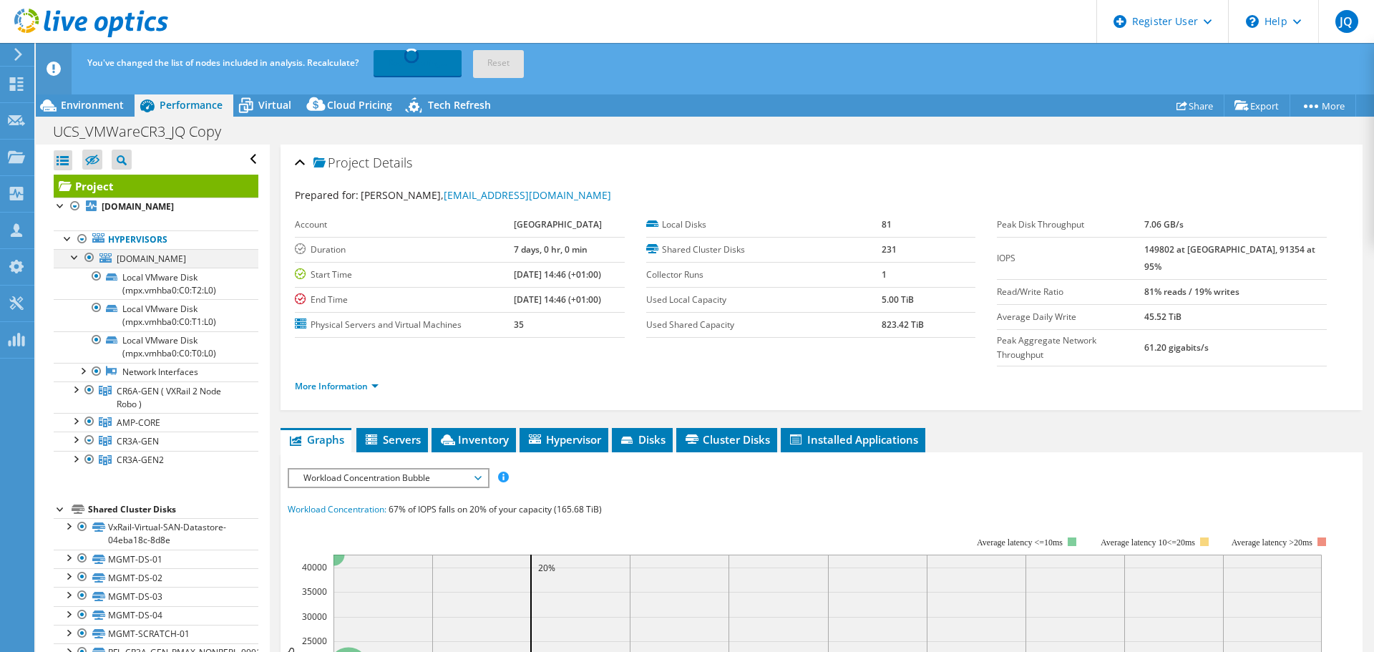
click at [75, 263] on div at bounding box center [75, 256] width 14 height 14
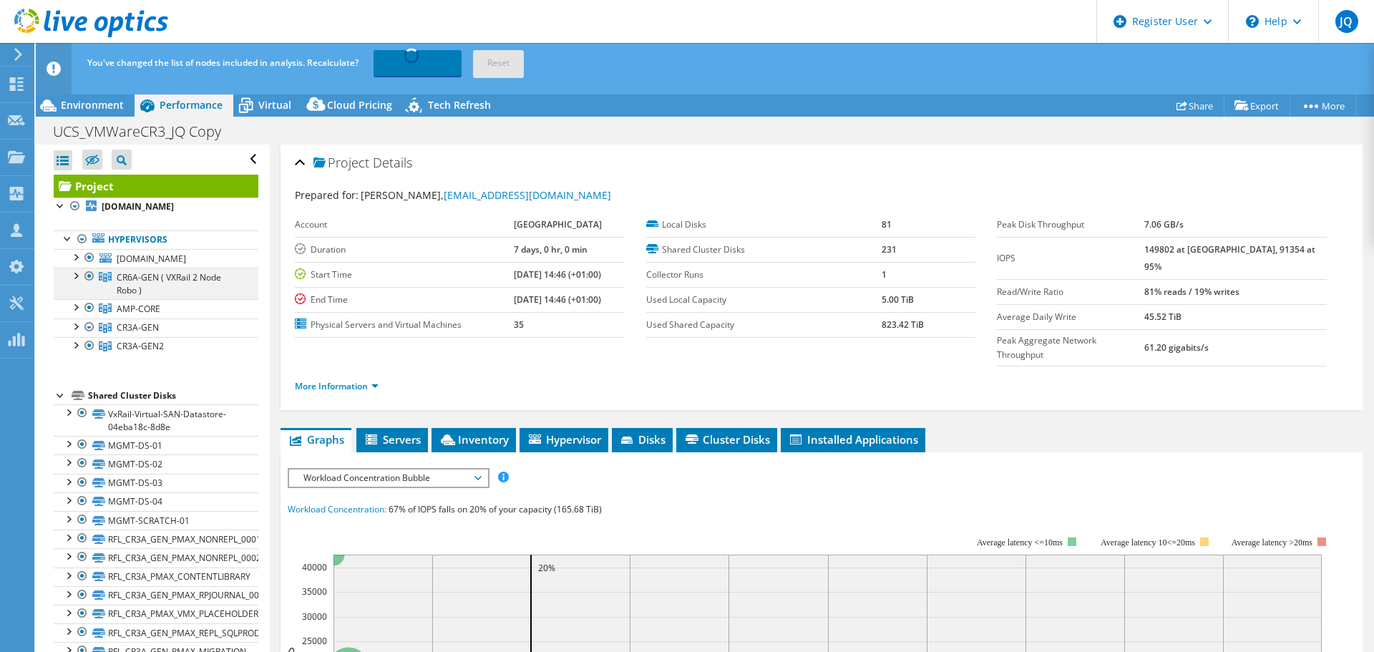
click at [74, 282] on div at bounding box center [75, 275] width 14 height 14
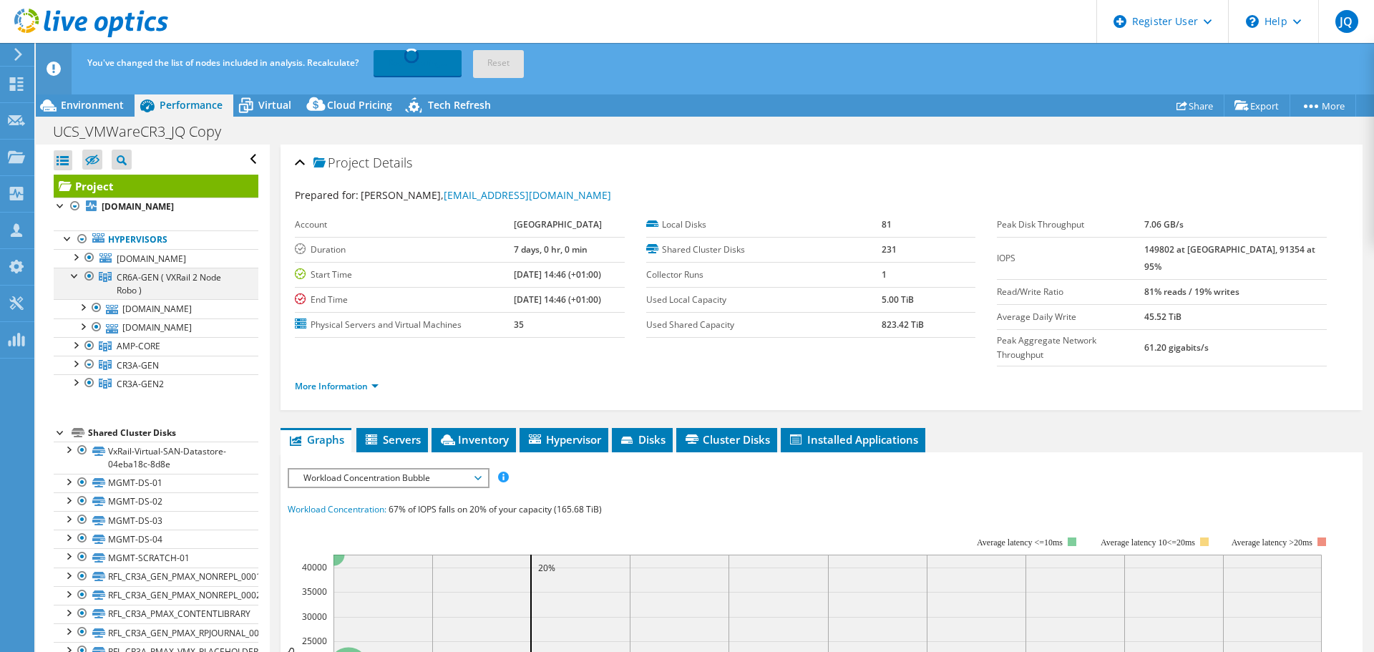
click at [74, 282] on div at bounding box center [75, 275] width 14 height 14
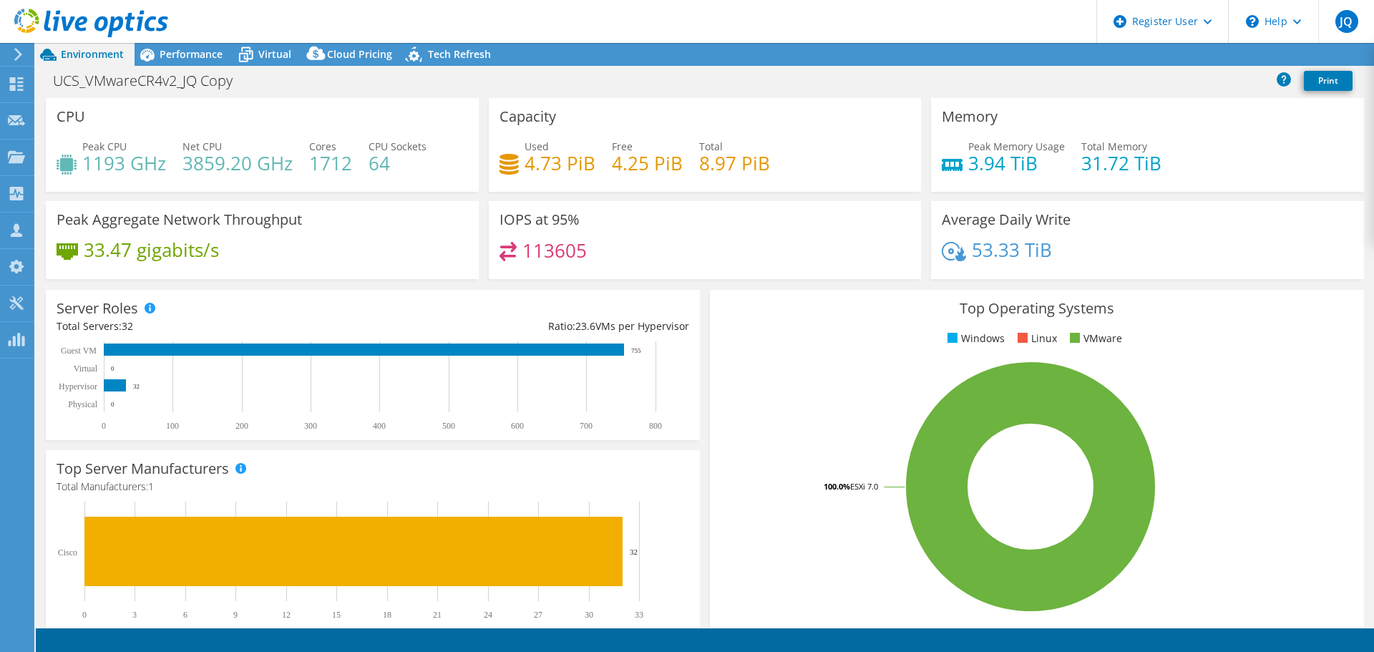
select select "USD"
click at [189, 48] on span "Performance" at bounding box center [191, 54] width 63 height 14
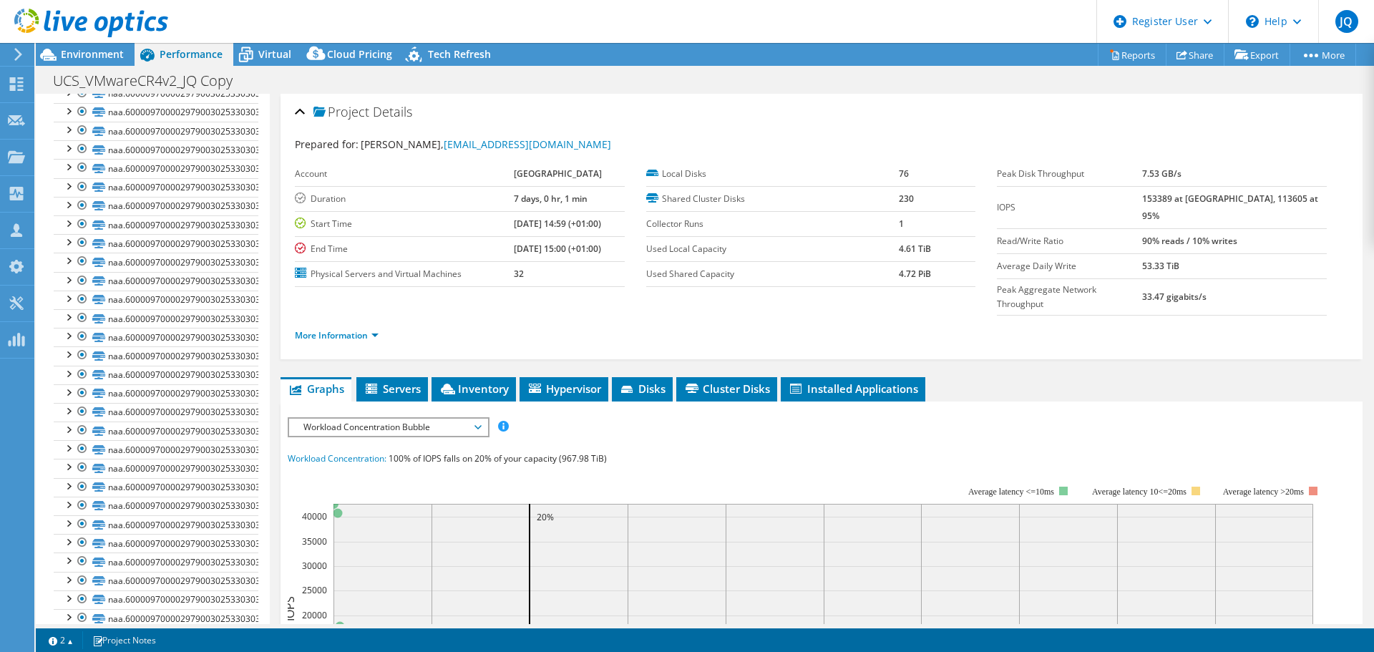
scroll to position [4058, 0]
click at [84, 462] on div at bounding box center [82, 465] width 14 height 17
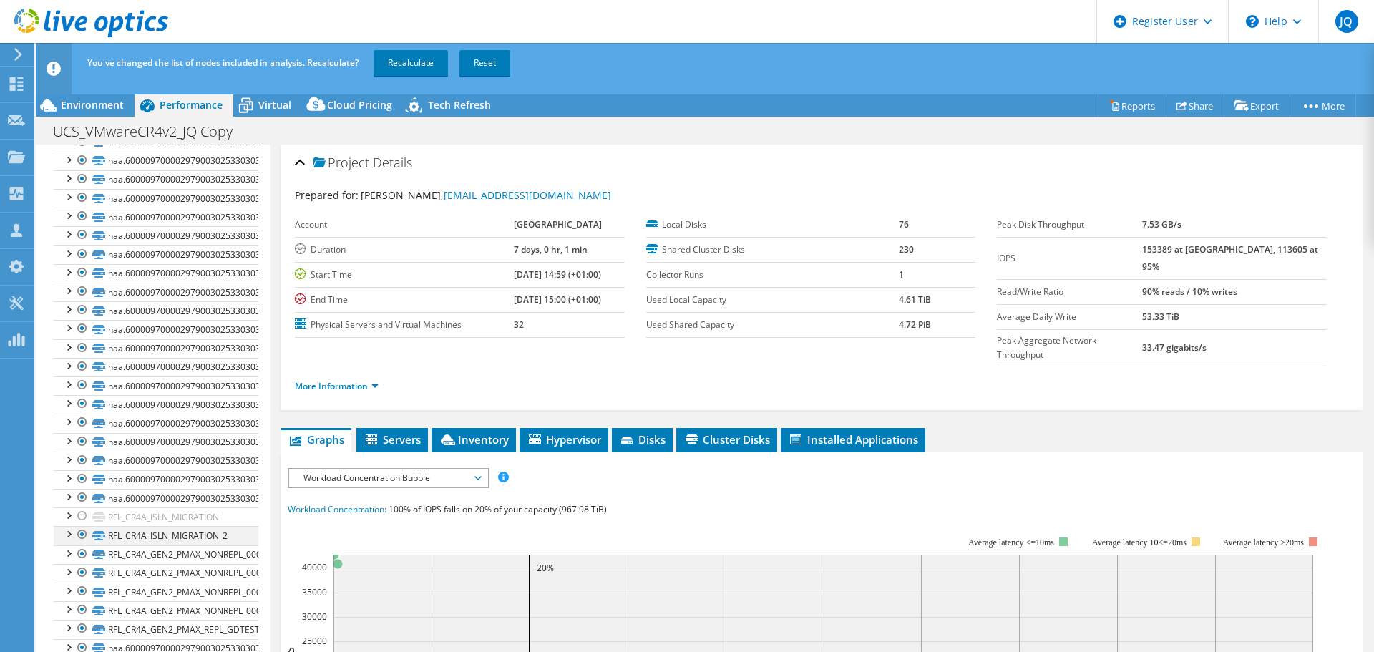
click at [80, 535] on div at bounding box center [82, 534] width 14 height 17
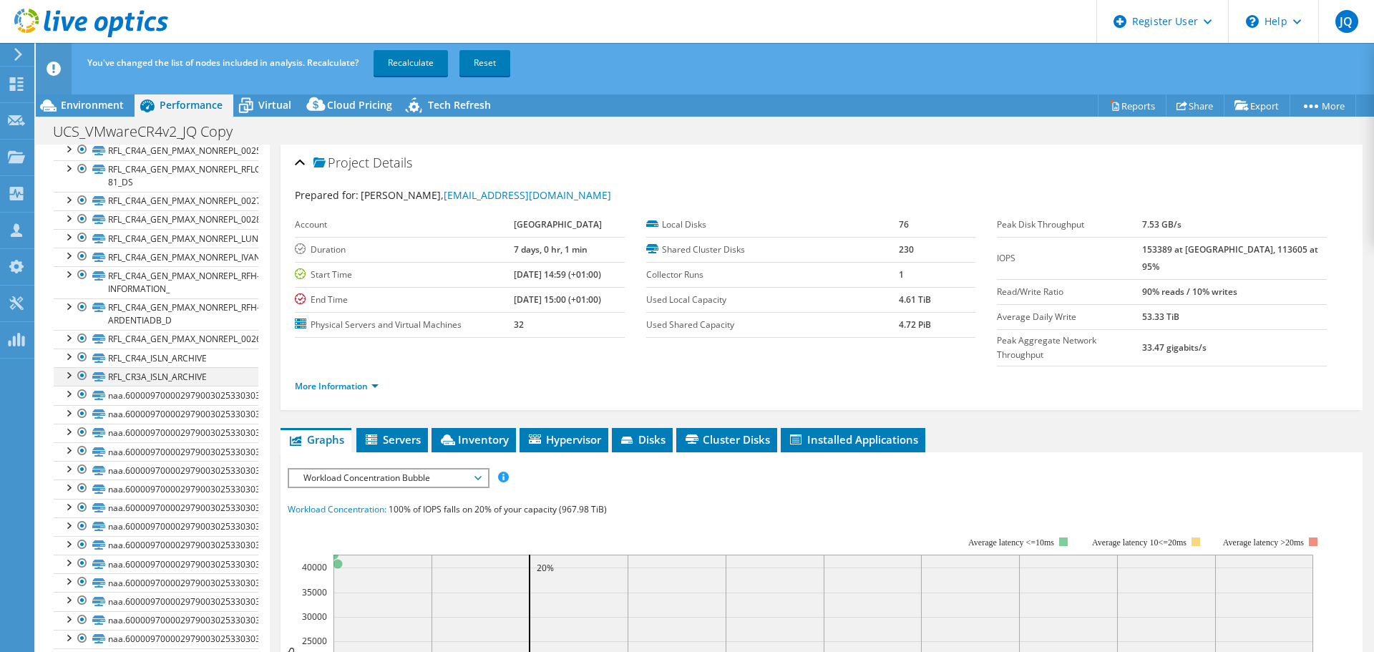
click at [82, 384] on div at bounding box center [82, 375] width 14 height 17
click at [84, 366] on div at bounding box center [82, 356] width 14 height 17
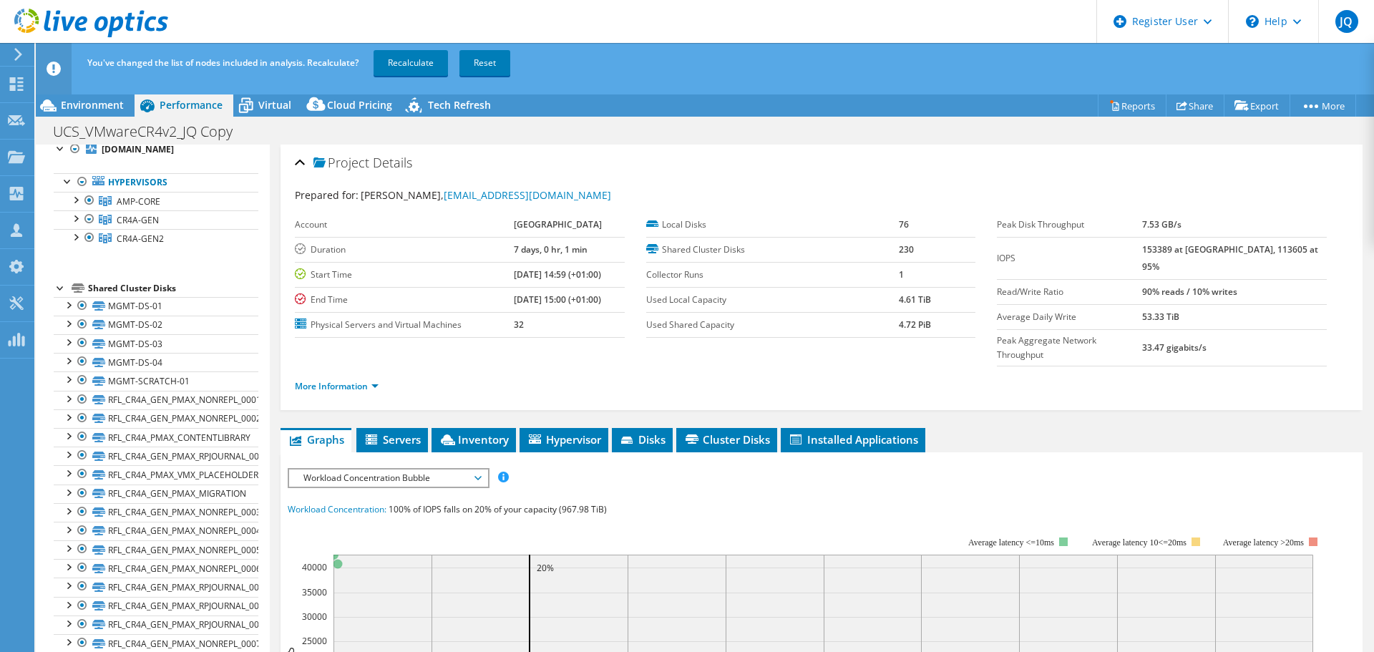
scroll to position [0, 0]
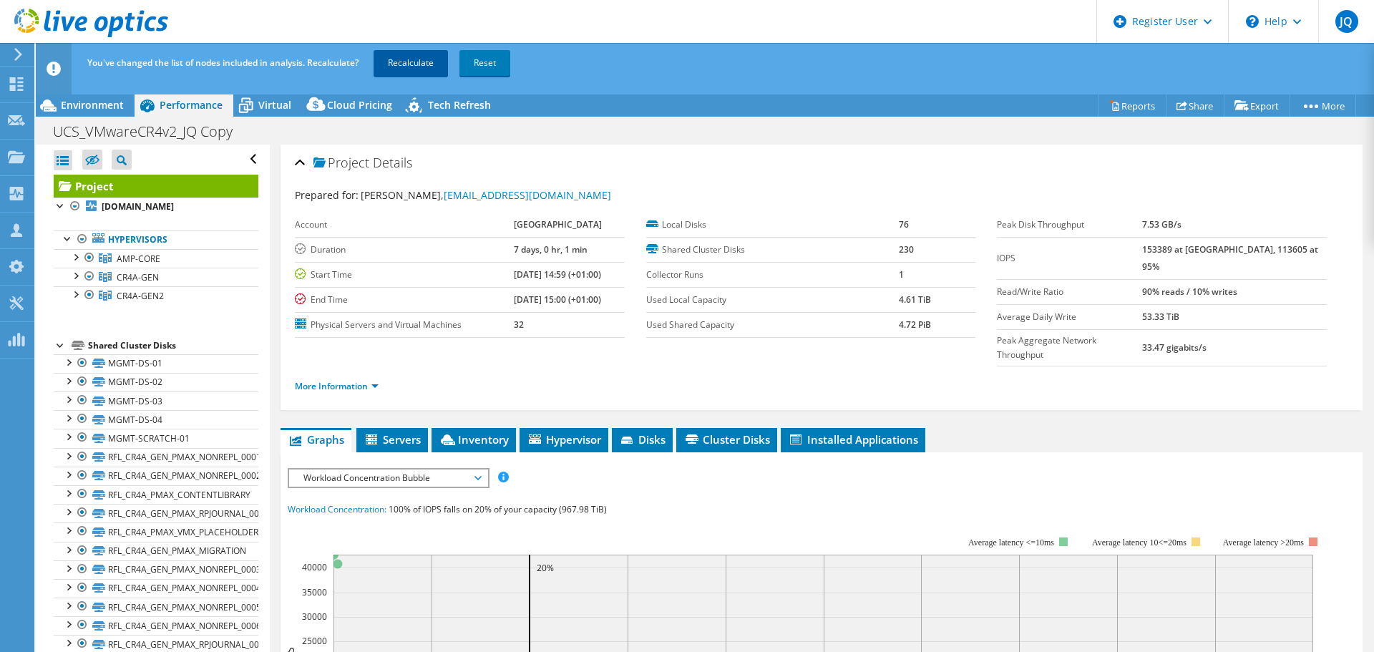
click at [406, 62] on link "Recalculate" at bounding box center [411, 63] width 74 height 26
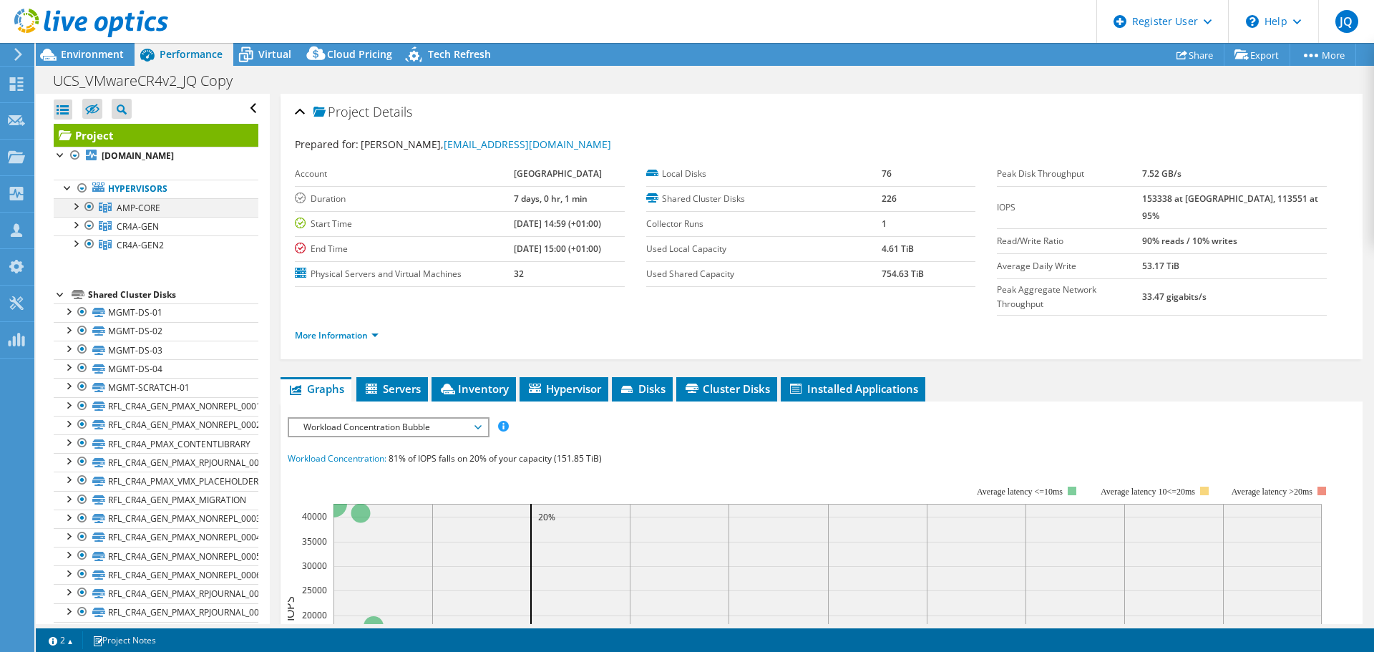
click at [78, 213] on div at bounding box center [75, 205] width 14 height 14
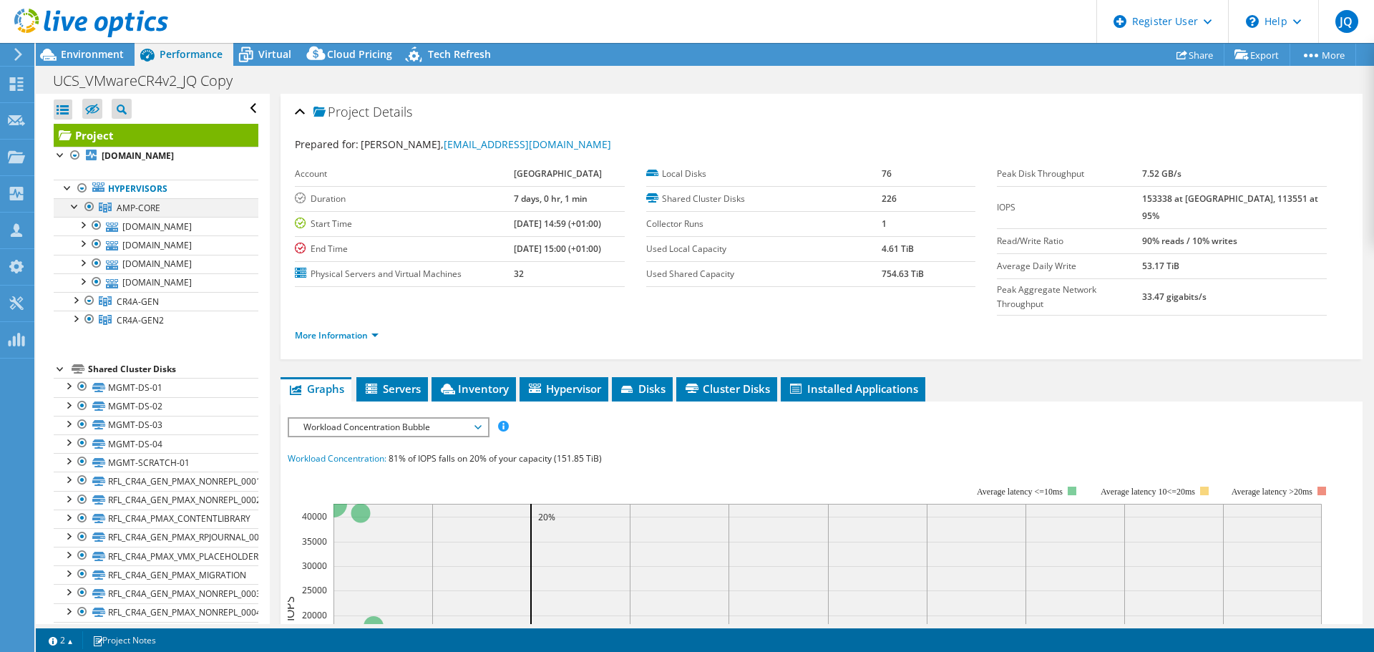
click at [78, 213] on div at bounding box center [75, 205] width 14 height 14
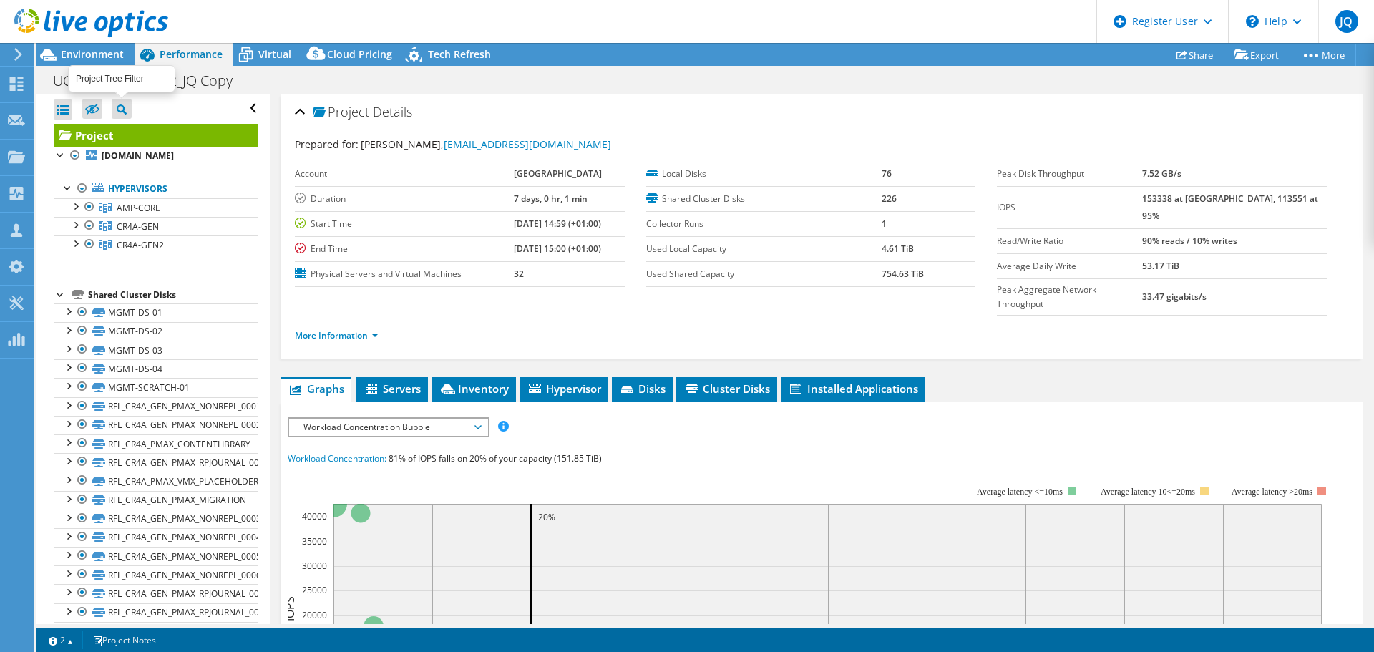
click at [117, 112] on icon at bounding box center [122, 109] width 10 height 10
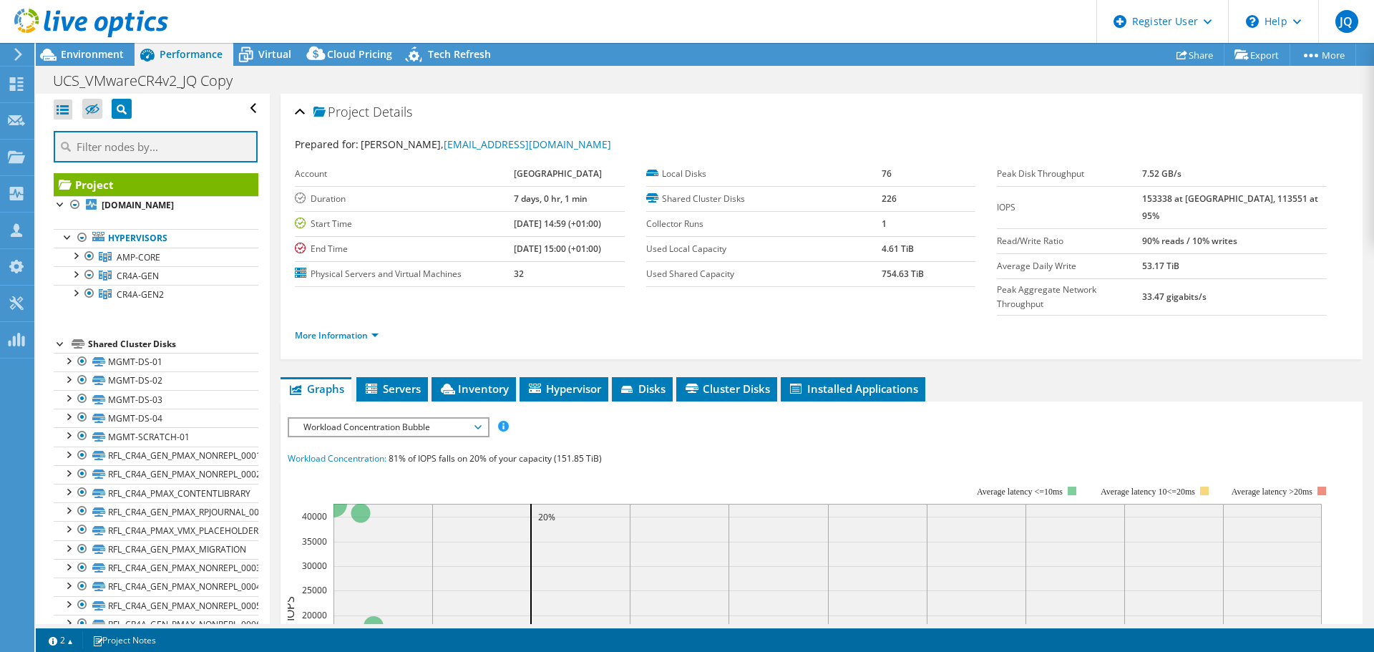
click at [142, 145] on input "text" at bounding box center [156, 146] width 204 height 31
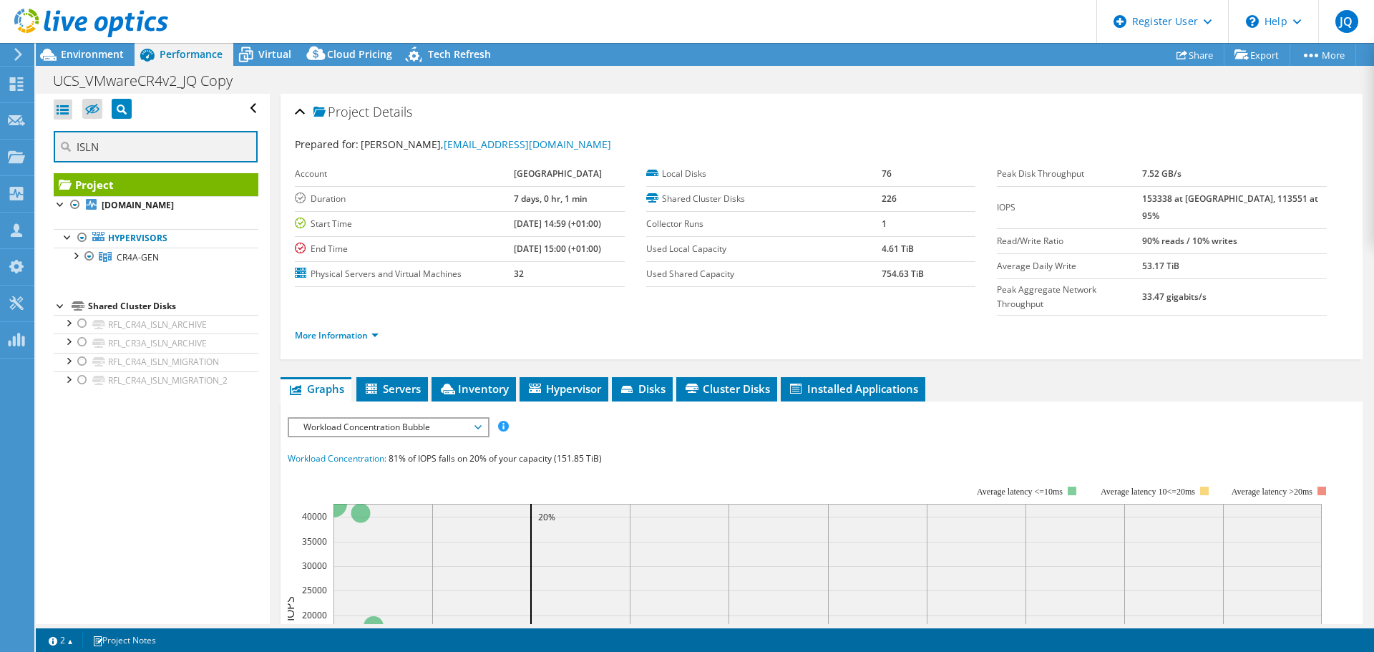
type input "ISLN"
drag, startPoint x: 141, startPoint y: 137, endPoint x: -13, endPoint y: 137, distance: 153.9
click at [0, 137] on html "JQ Dell User [PERSON_NAME] [PERSON_NAME][EMAIL_ADDRESS][PERSON_NAME][DOMAIN_NAM…" at bounding box center [687, 326] width 1374 height 652
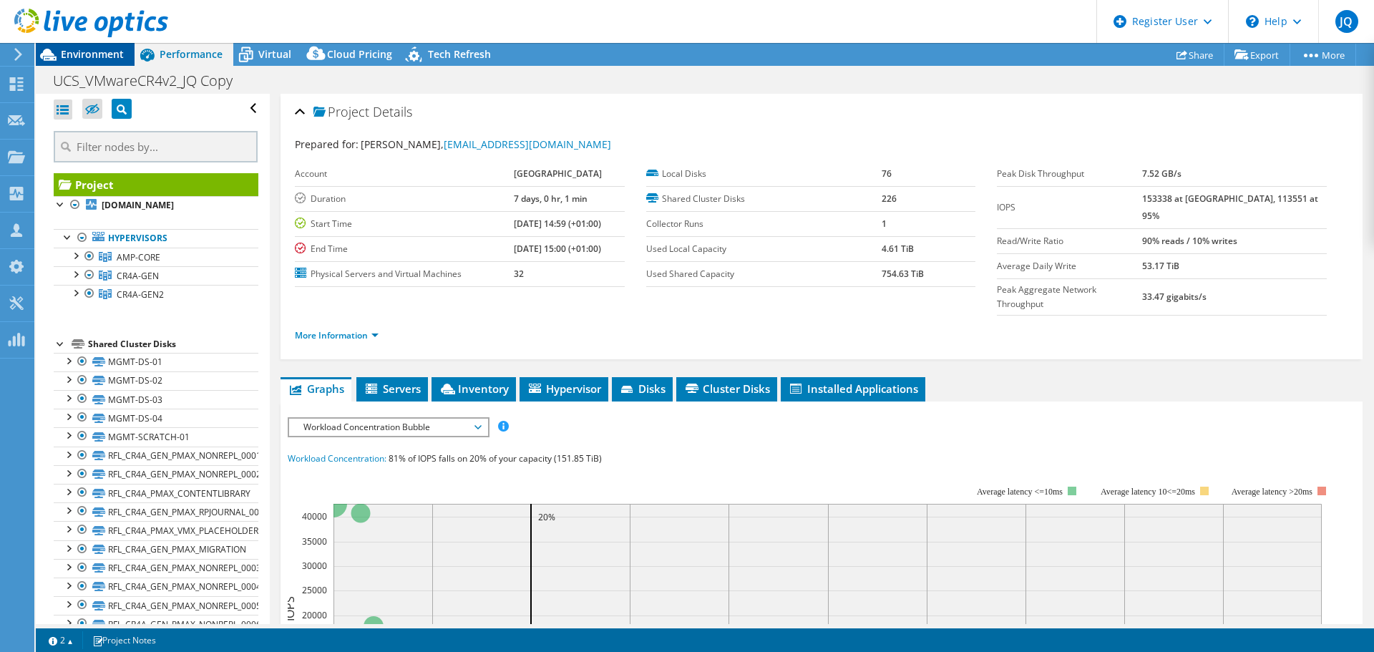
click at [74, 49] on span "Environment" at bounding box center [92, 54] width 63 height 14
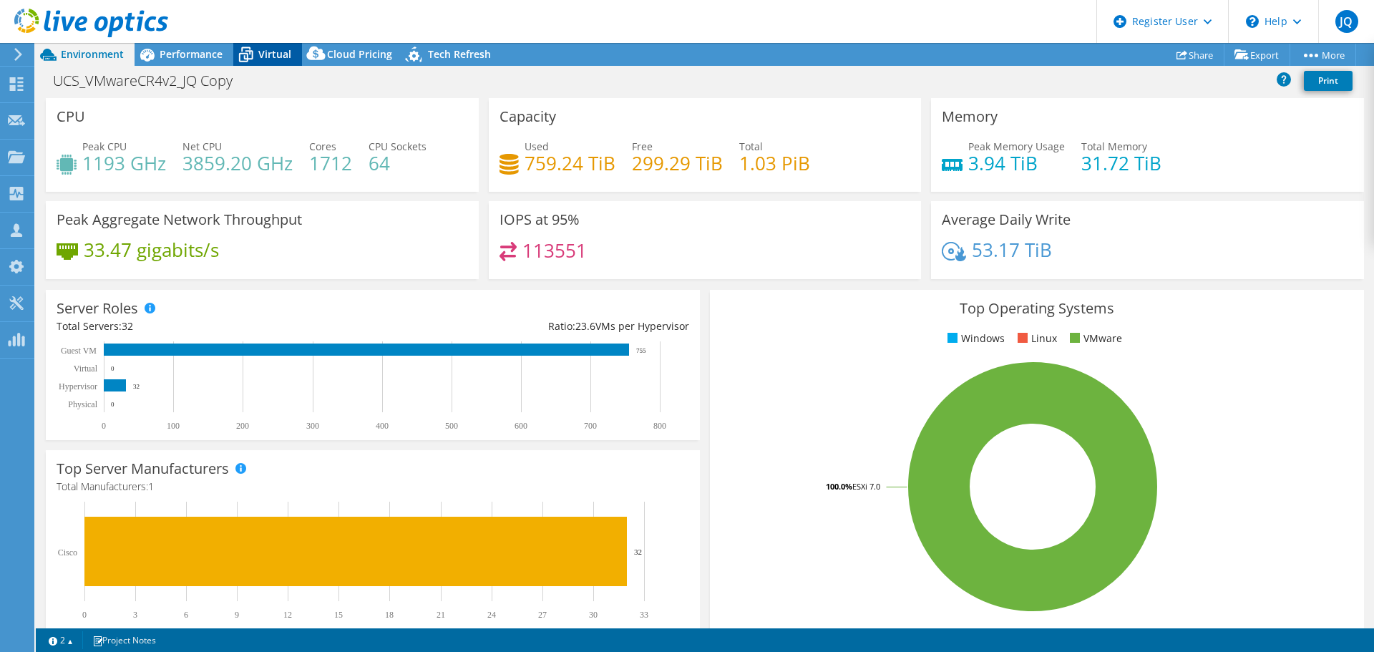
click at [280, 59] on span "Virtual" at bounding box center [274, 54] width 33 height 14
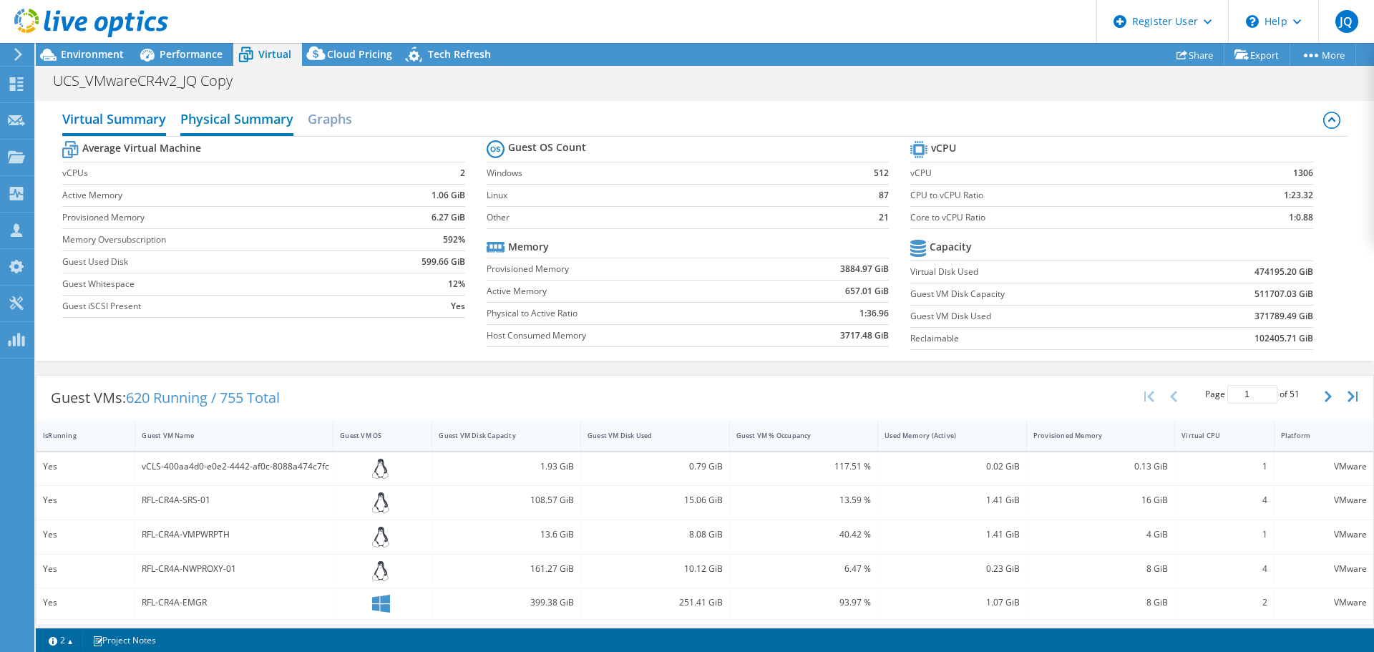
click at [235, 113] on h2 "Physical Summary" at bounding box center [236, 119] width 113 height 31
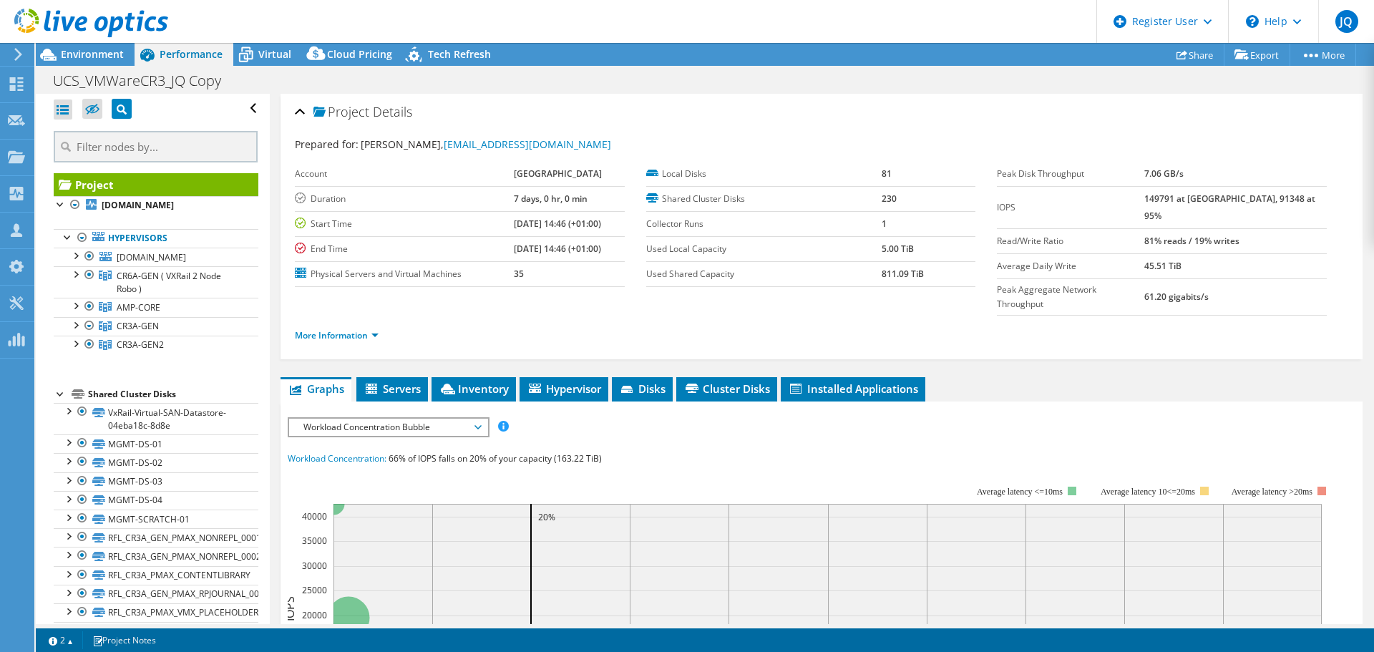
select select "USD"
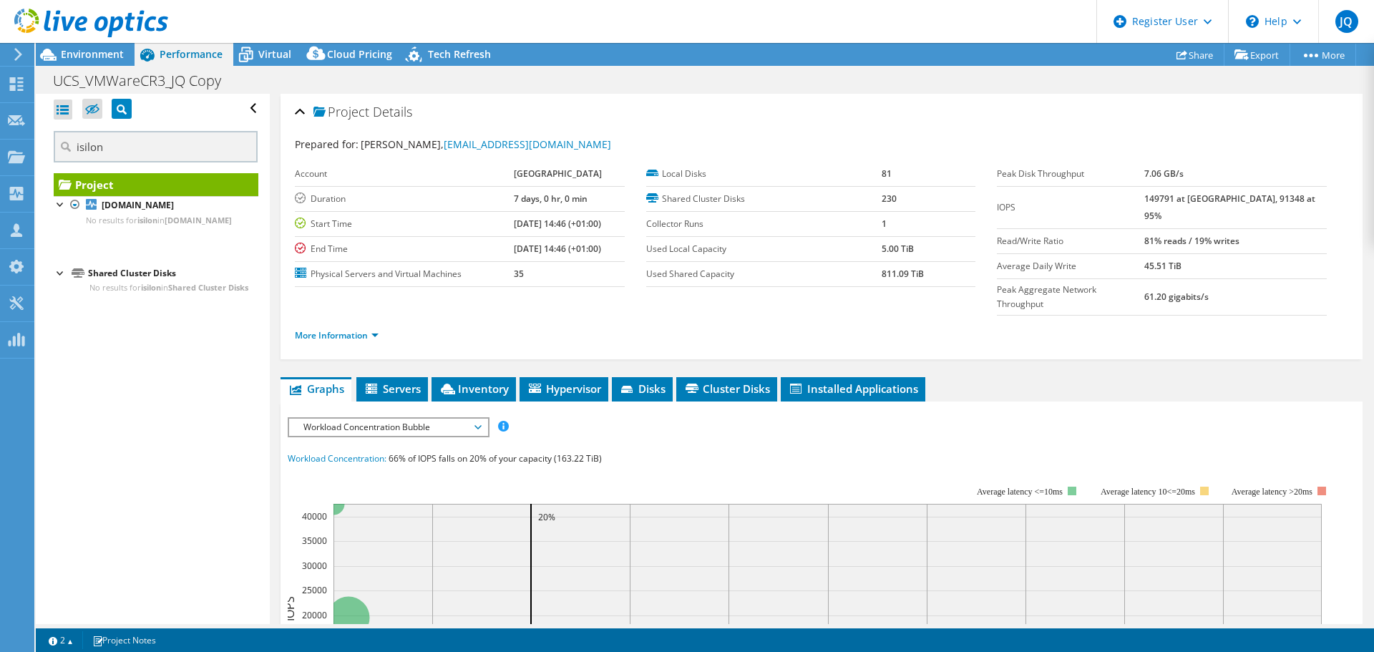
drag, startPoint x: 132, startPoint y: 143, endPoint x: 44, endPoint y: 143, distance: 88.0
click at [44, 143] on div "Open All Close All Hide Excluded Nodes Project Tree Filter [GEOGRAPHIC_DATA]" at bounding box center [152, 359] width 233 height 530
type input "a"
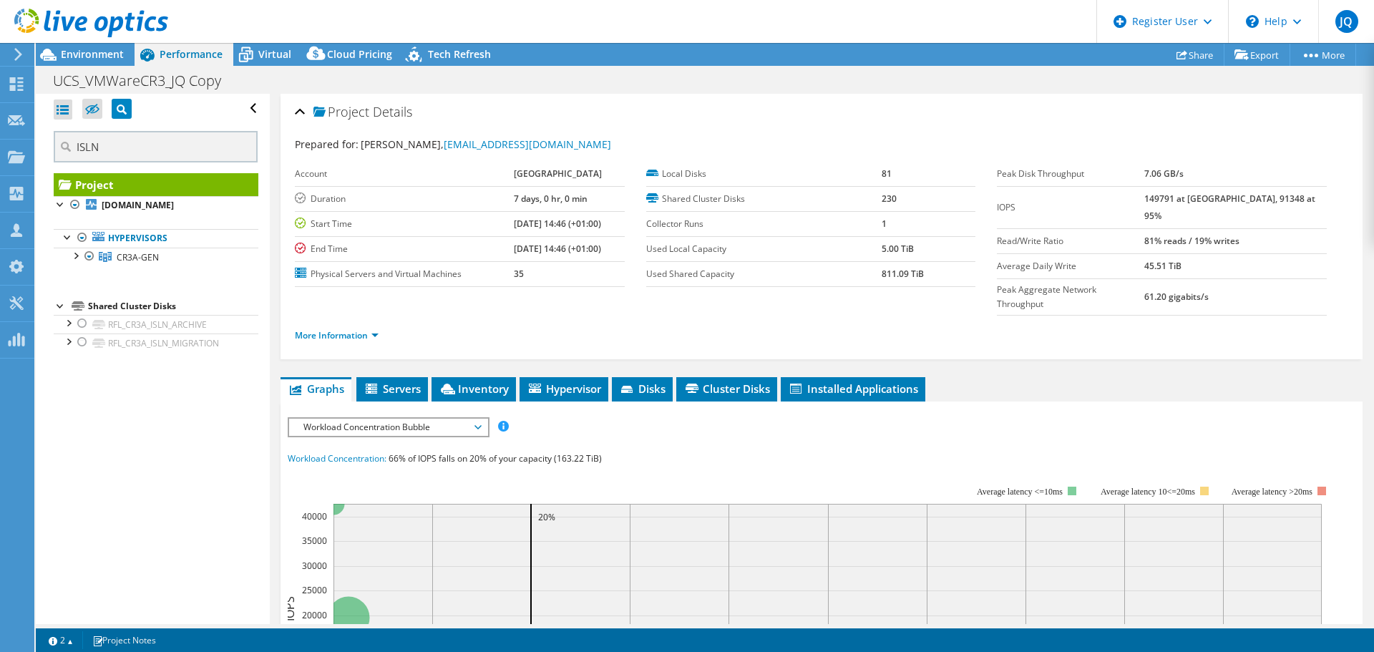
type input "ISLN"
drag, startPoint x: 42, startPoint y: 144, endPoint x: -15, endPoint y: 144, distance: 57.2
click at [0, 144] on html "JQ Dell User [PERSON_NAME] [PERSON_NAME][EMAIL_ADDRESS][PERSON_NAME][DOMAIN_NAM…" at bounding box center [687, 326] width 1374 height 652
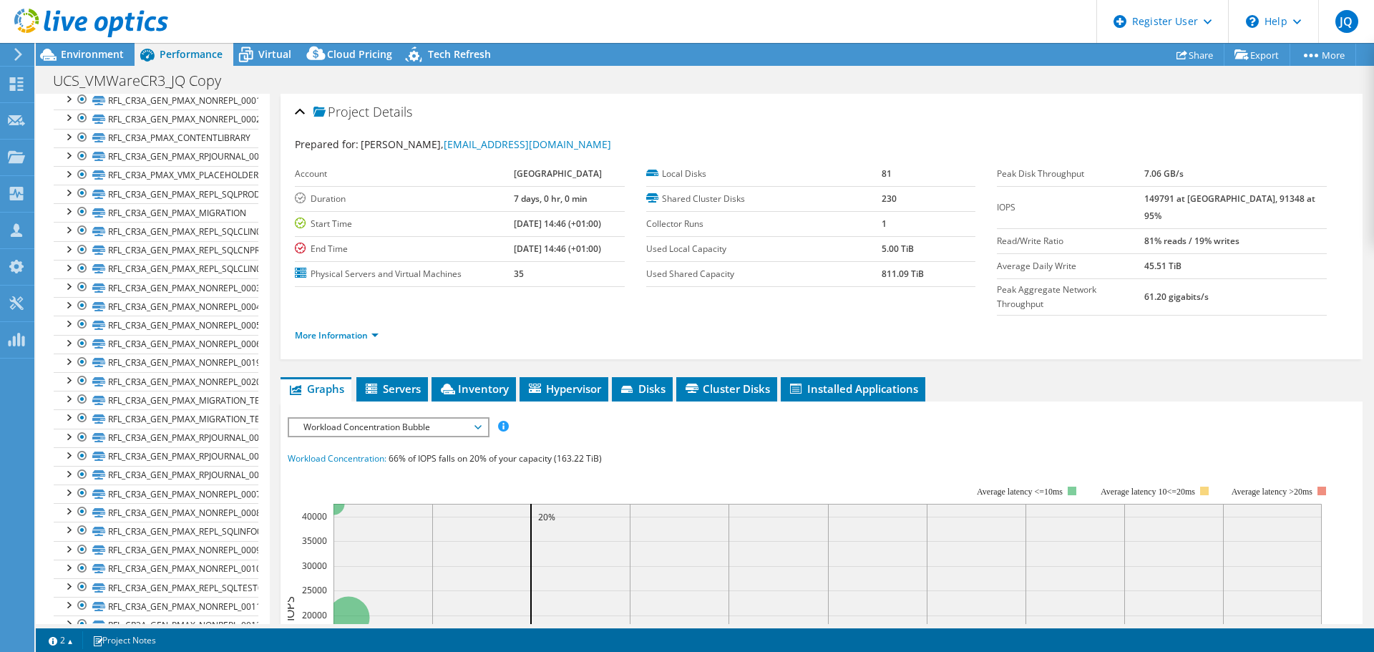
scroll to position [501, 0]
click at [70, 341] on div at bounding box center [68, 334] width 14 height 14
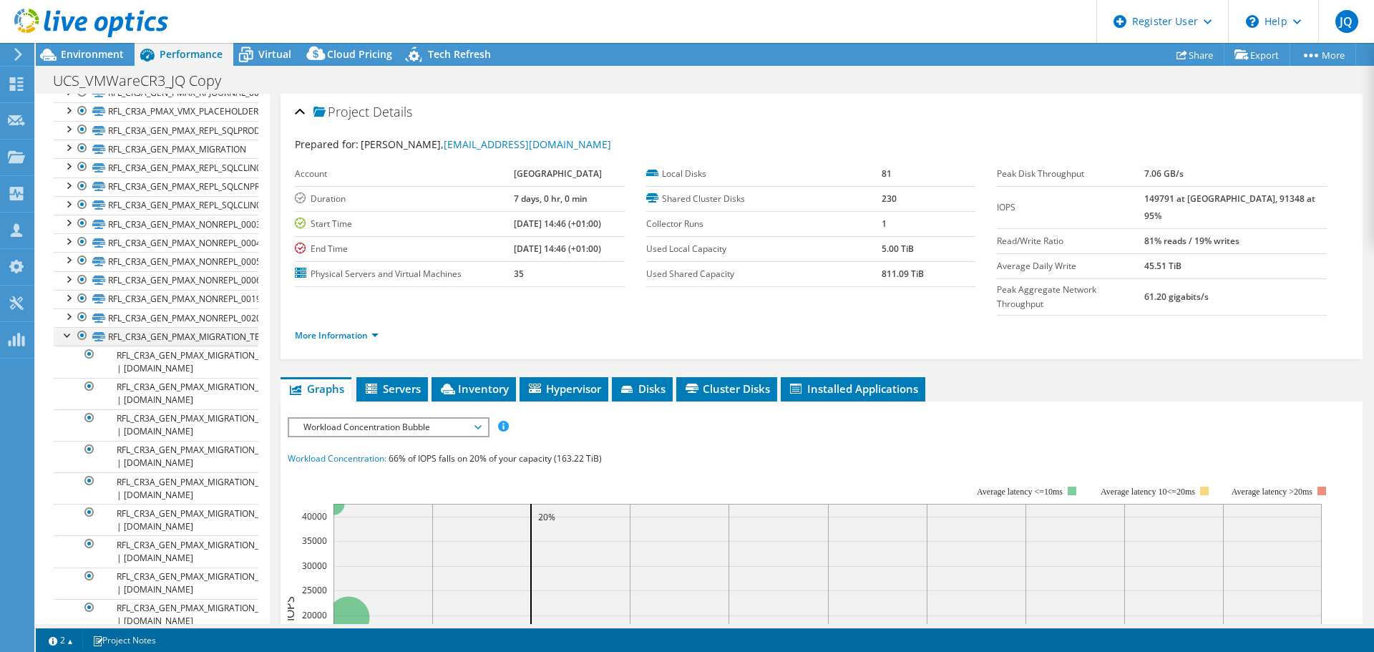
click at [66, 341] on div at bounding box center [68, 334] width 14 height 14
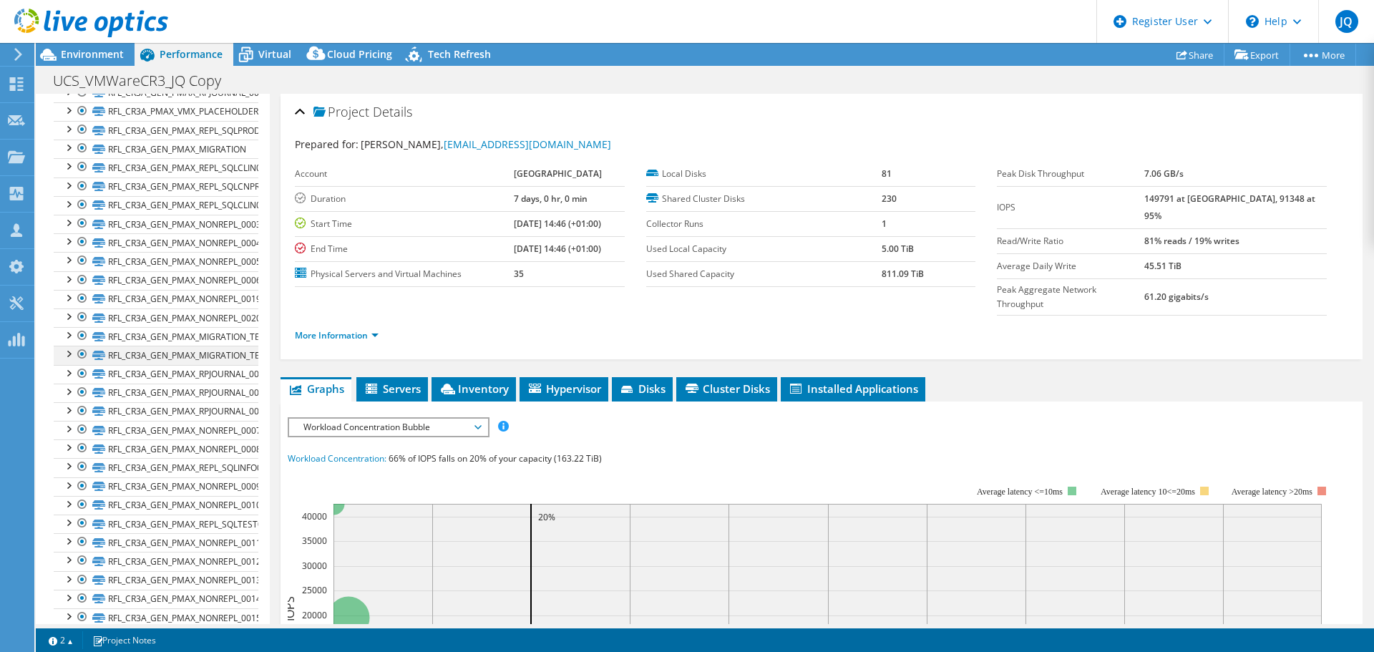
drag, startPoint x: 176, startPoint y: 381, endPoint x: 69, endPoint y: 380, distance: 106.6
click at [69, 360] on div at bounding box center [68, 353] width 14 height 14
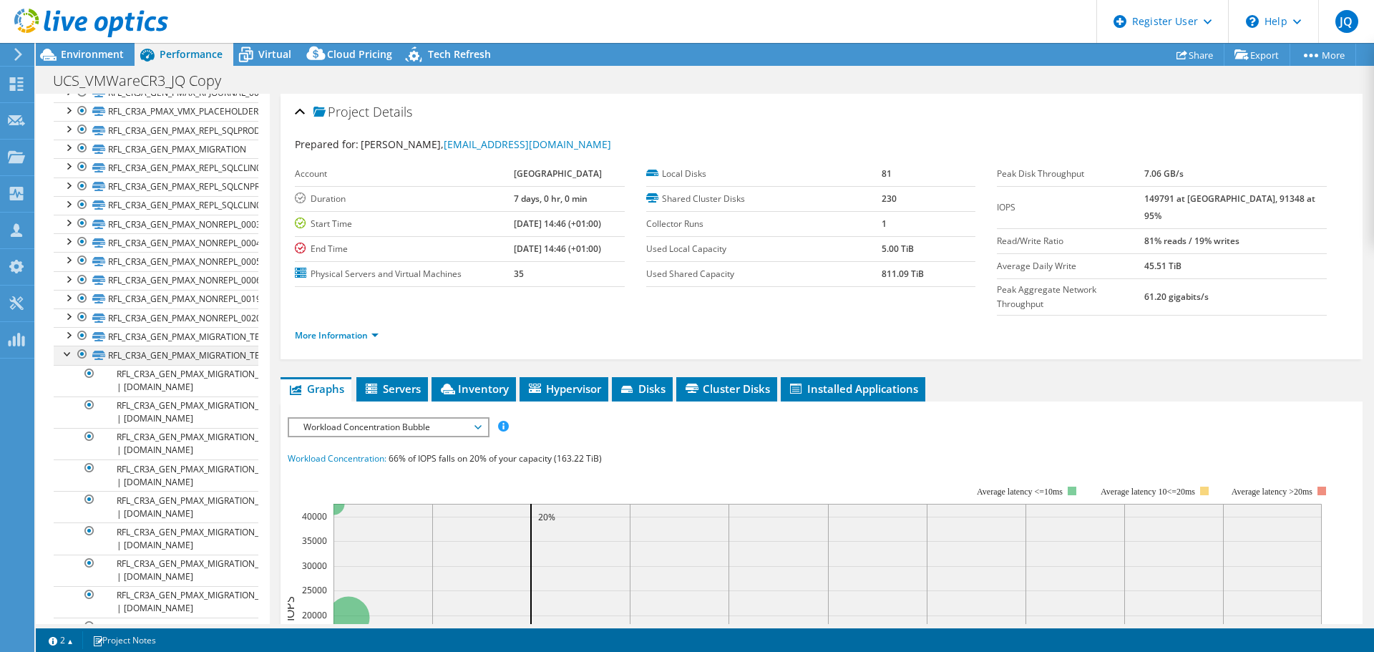
click at [69, 360] on div at bounding box center [68, 353] width 14 height 14
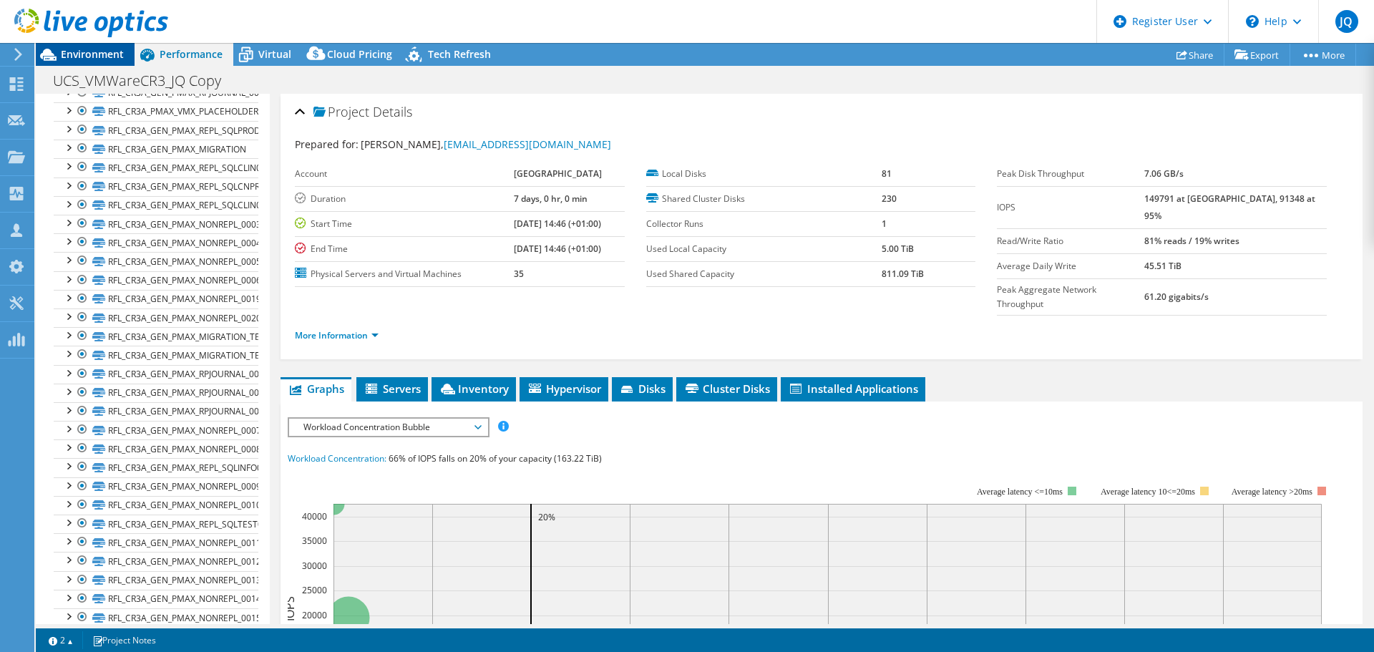
click at [90, 64] on div "Environment" at bounding box center [85, 54] width 99 height 23
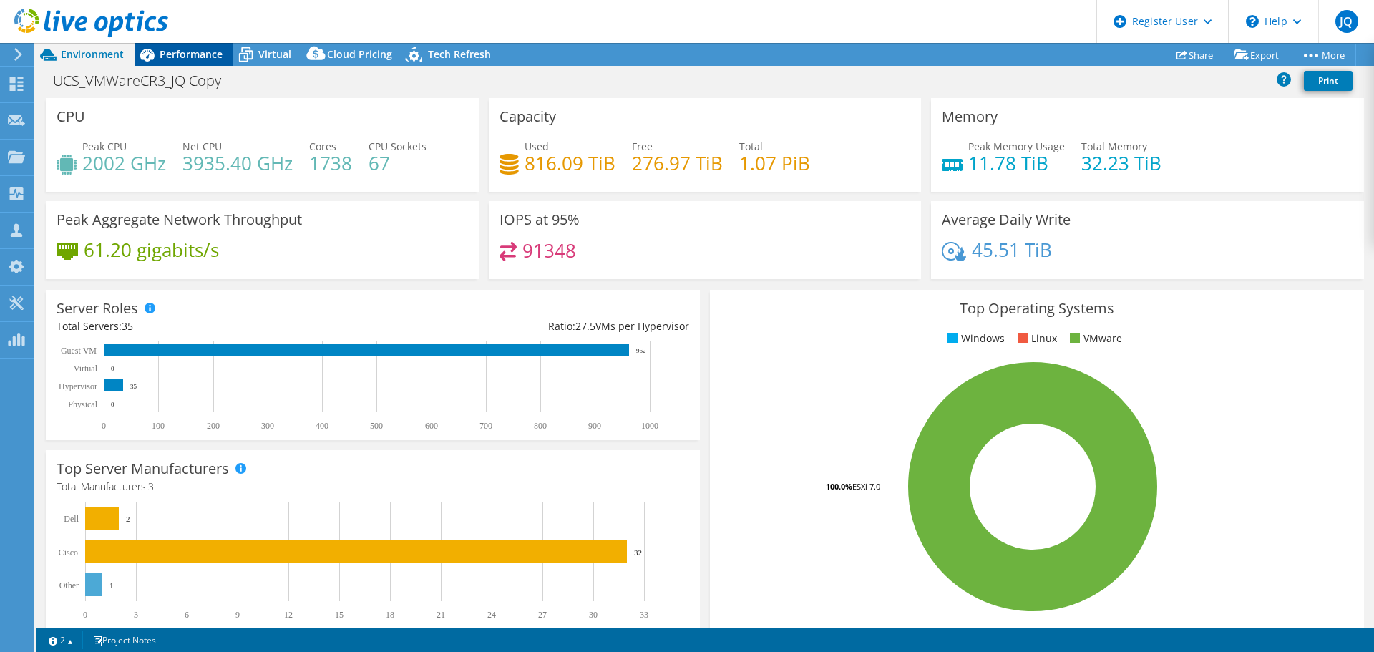
click at [188, 57] on span "Performance" at bounding box center [191, 54] width 63 height 14
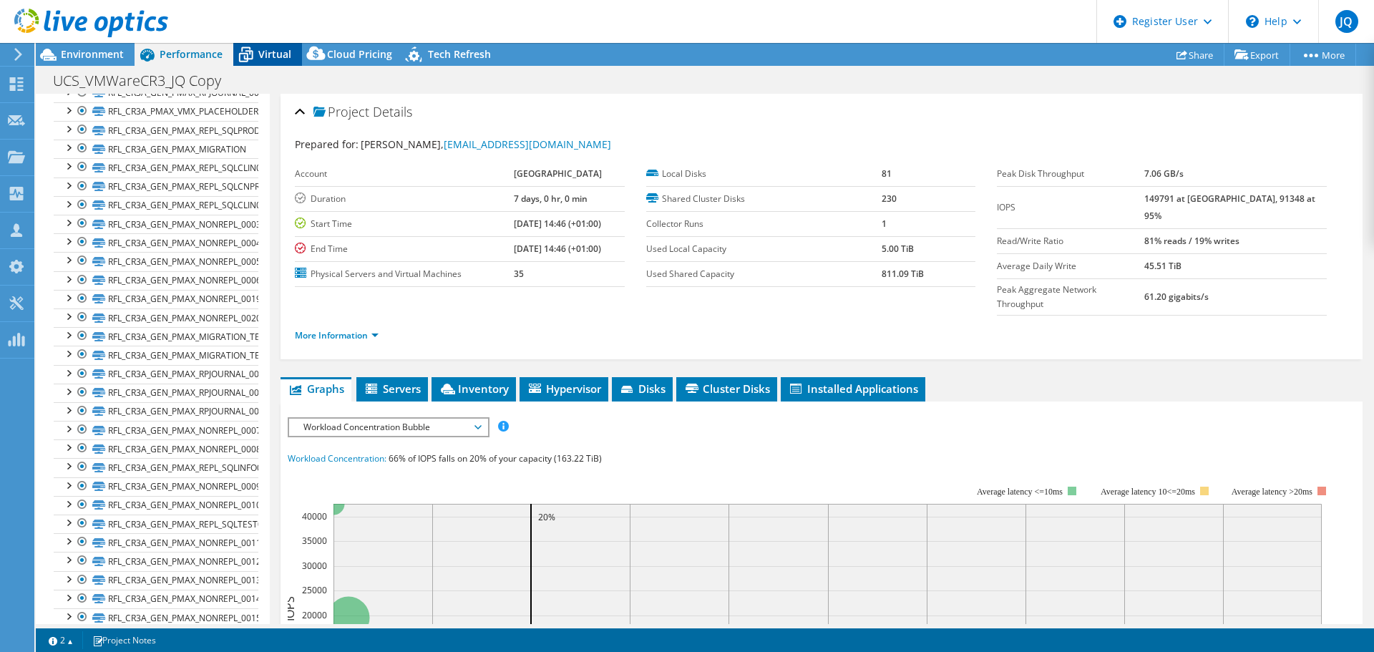
click at [253, 56] on icon at bounding box center [245, 54] width 25 height 25
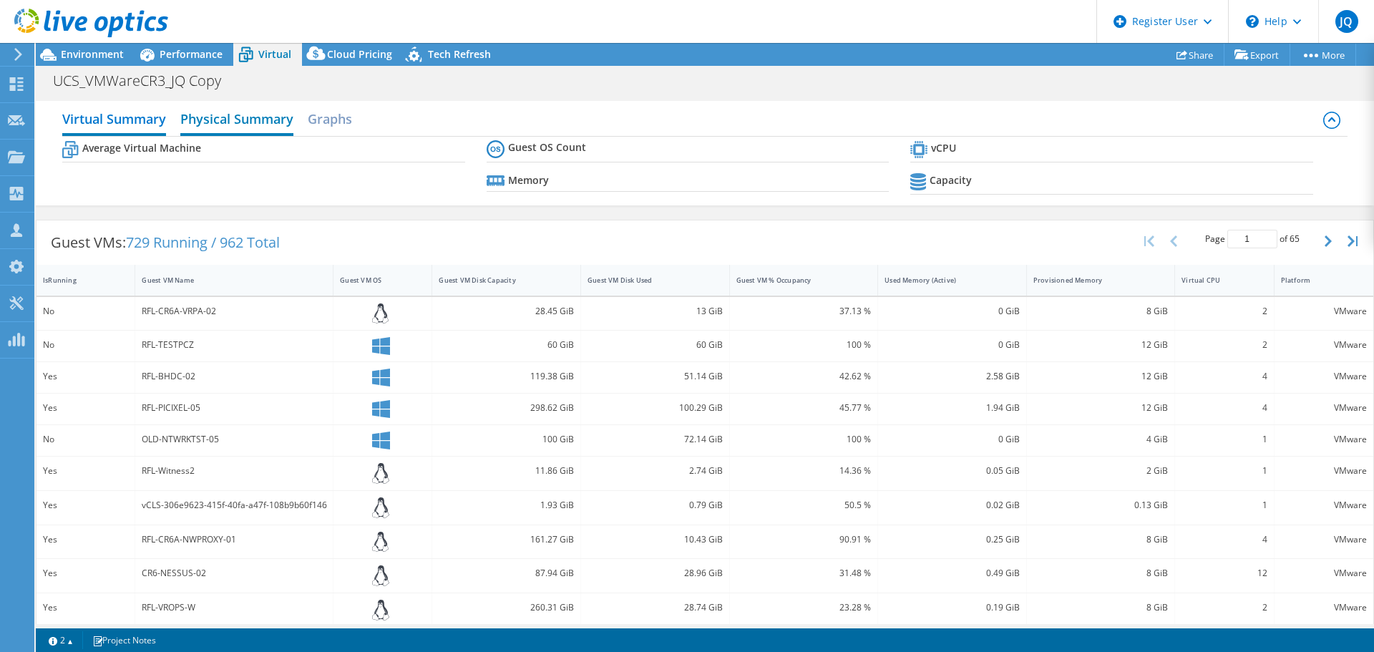
click at [254, 117] on h2 "Physical Summary" at bounding box center [236, 119] width 113 height 31
